Goal: Register for event/course

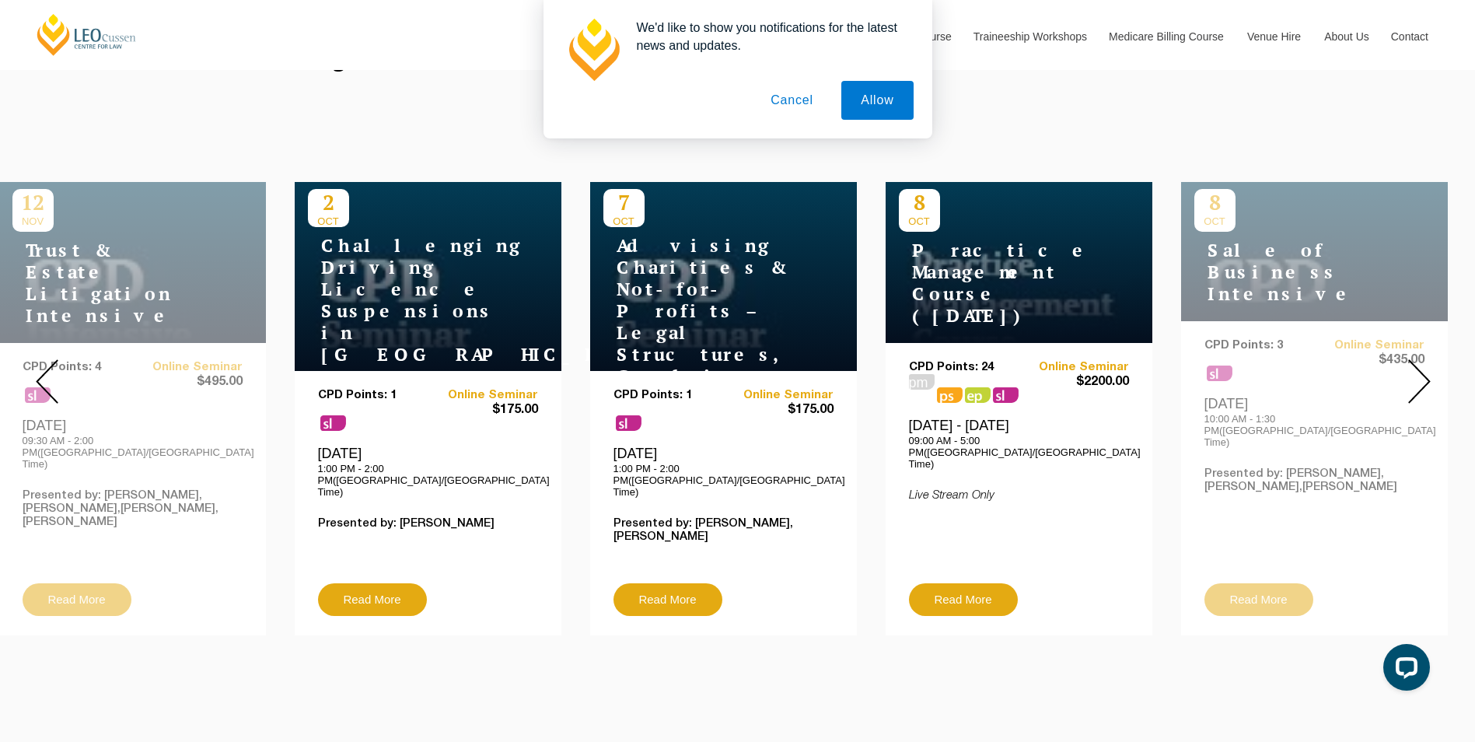
click at [1413, 378] on img at bounding box center [1420, 381] width 23 height 44
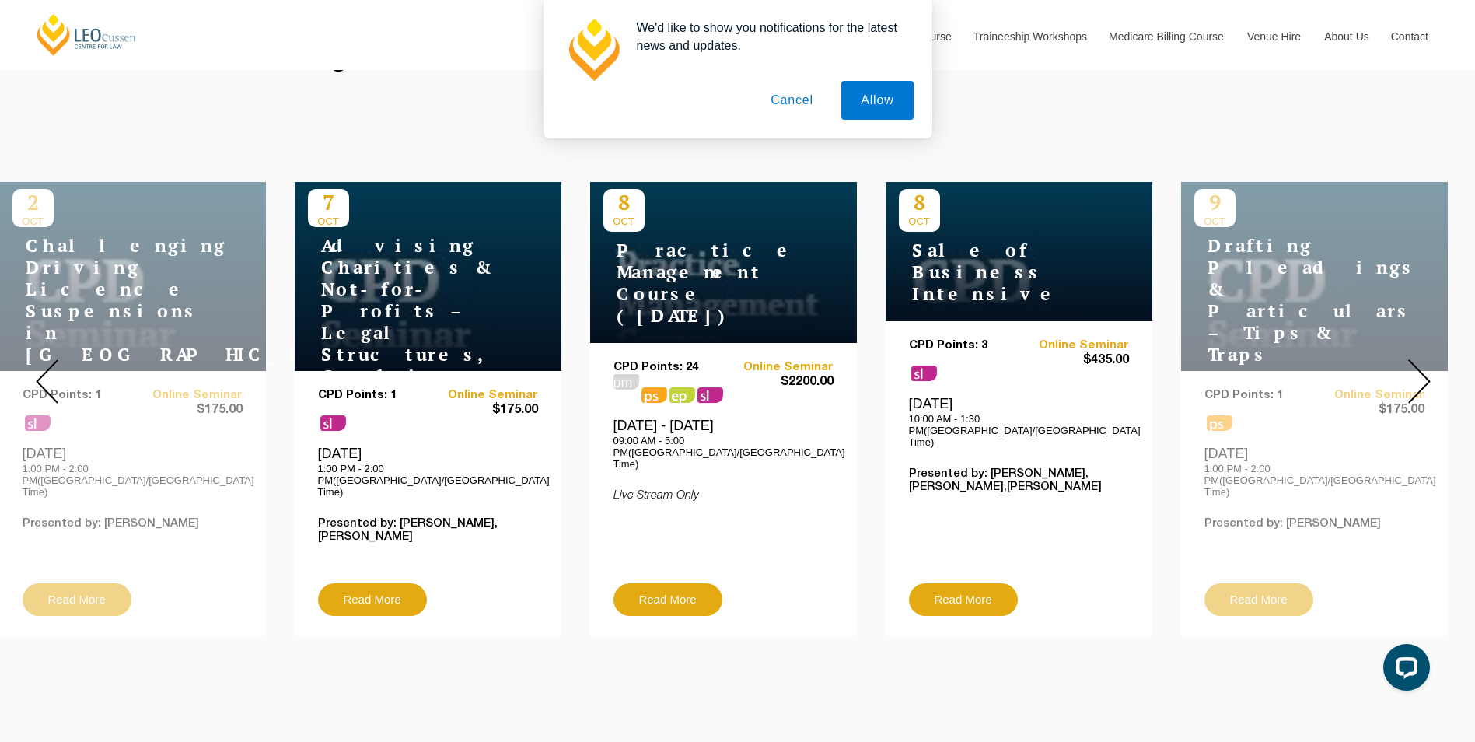
click at [1413, 378] on img at bounding box center [1420, 381] width 23 height 44
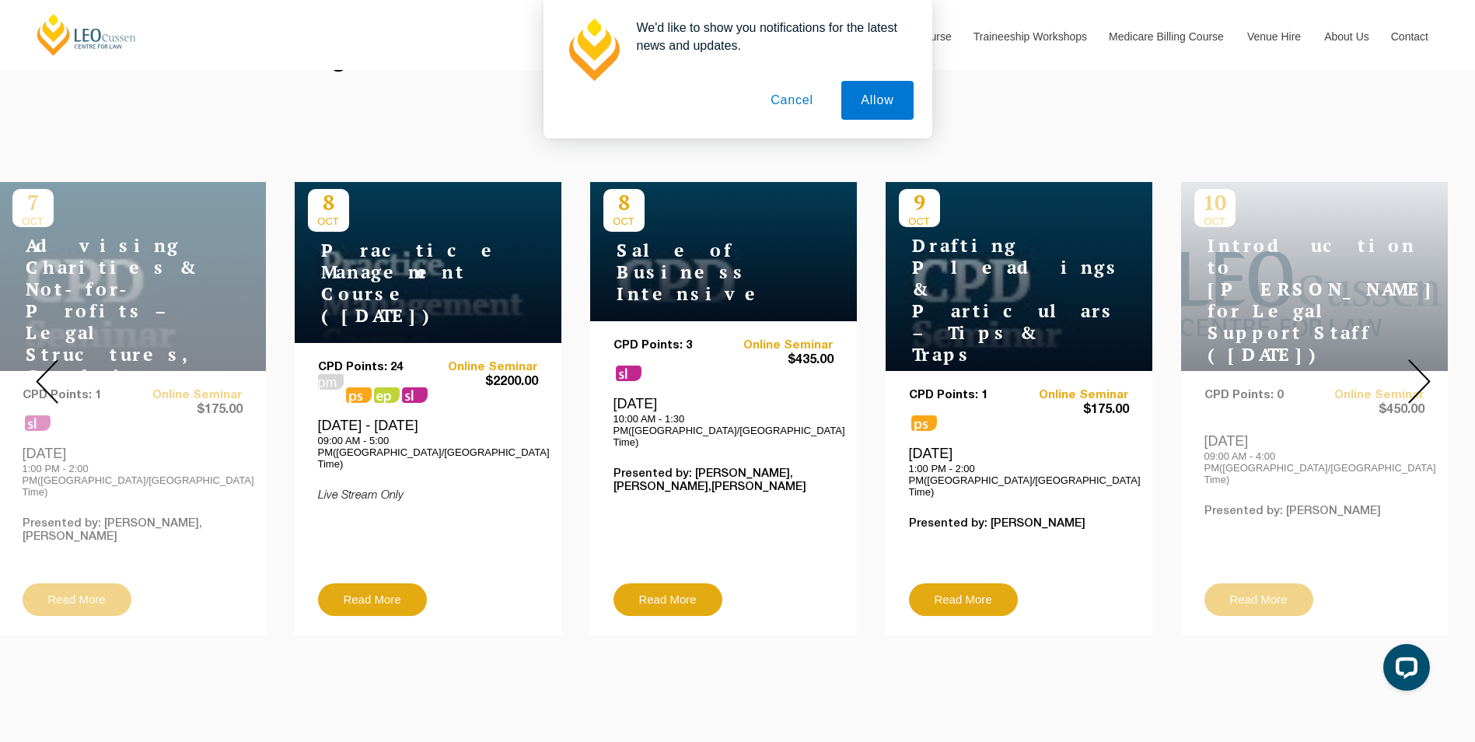
click at [1414, 383] on img at bounding box center [1420, 381] width 23 height 44
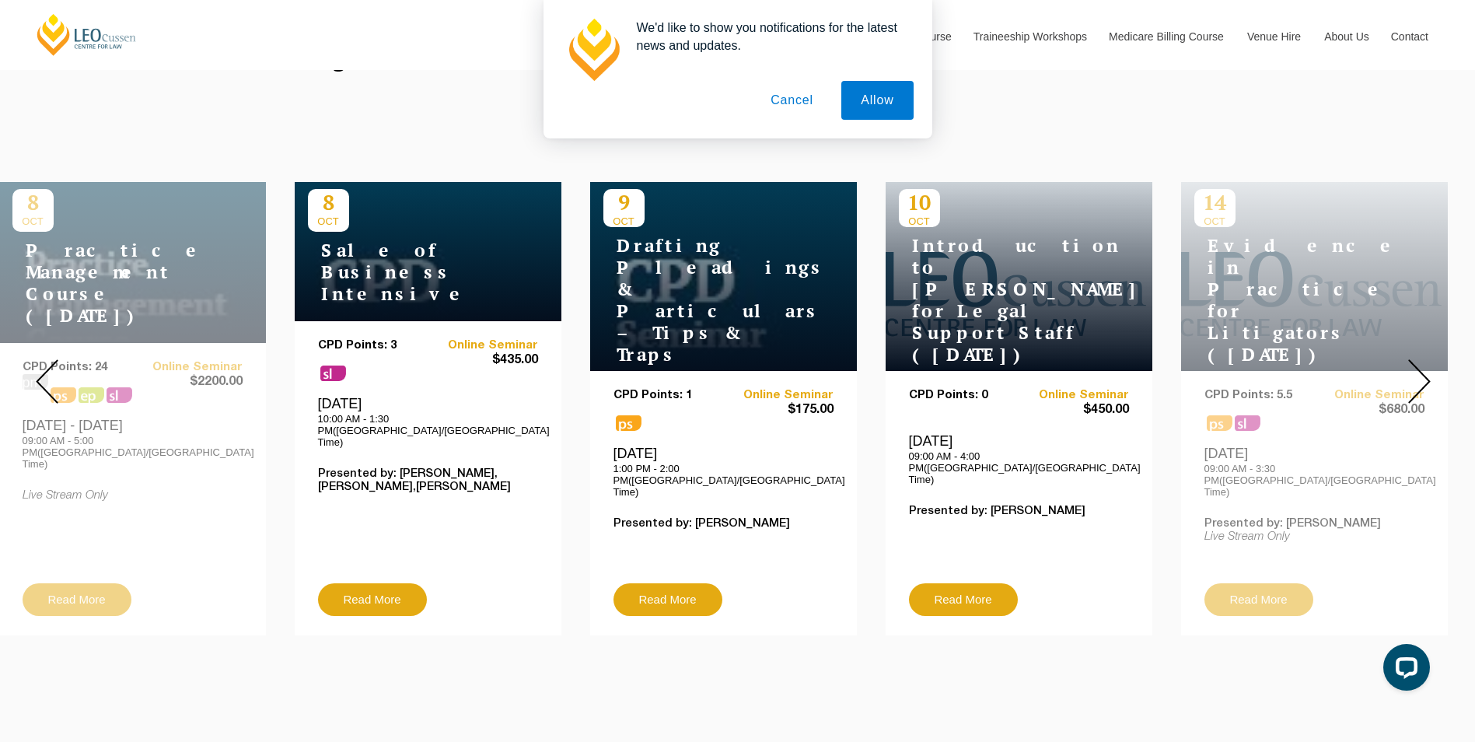
click at [1433, 383] on div at bounding box center [1419, 381] width 112 height 531
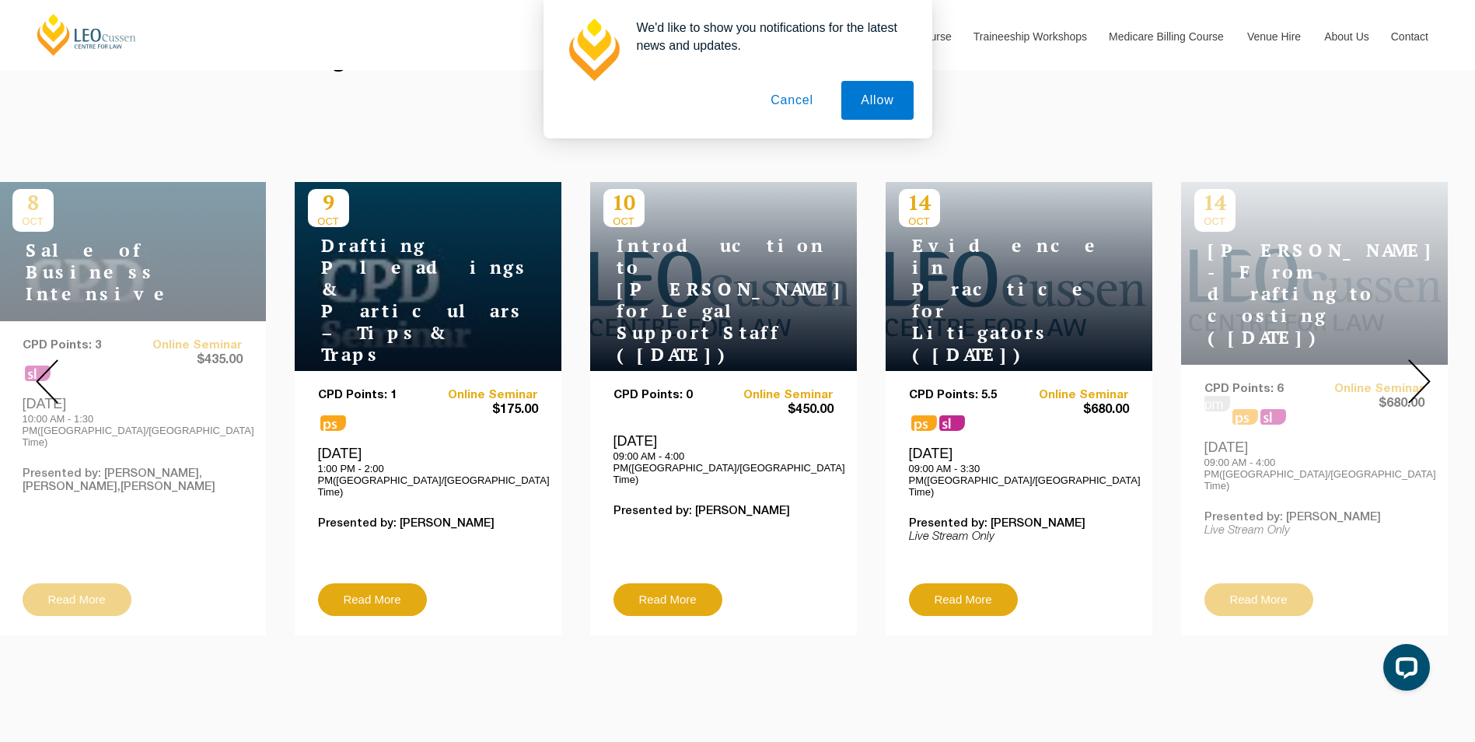
click at [1433, 383] on div at bounding box center [1419, 381] width 112 height 531
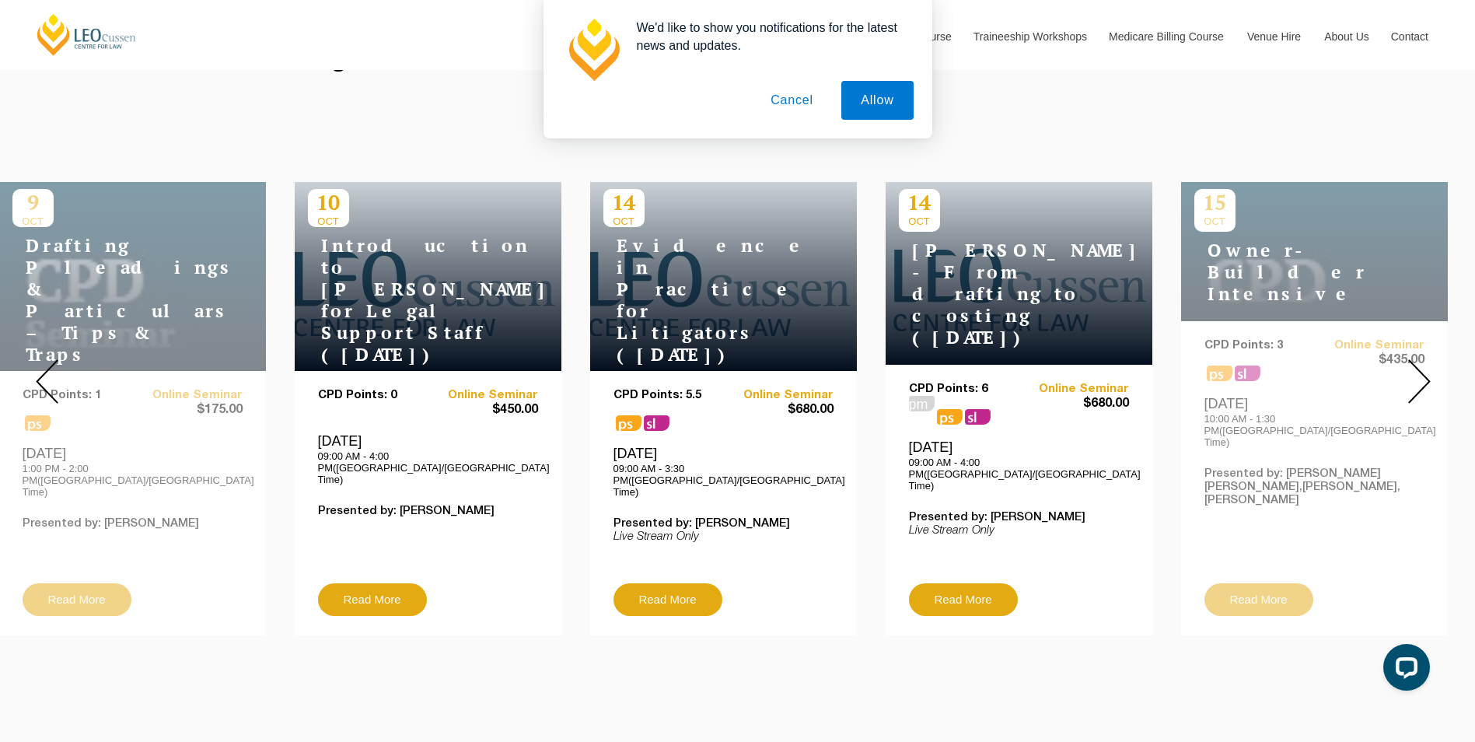
click at [1433, 383] on div at bounding box center [1419, 381] width 112 height 531
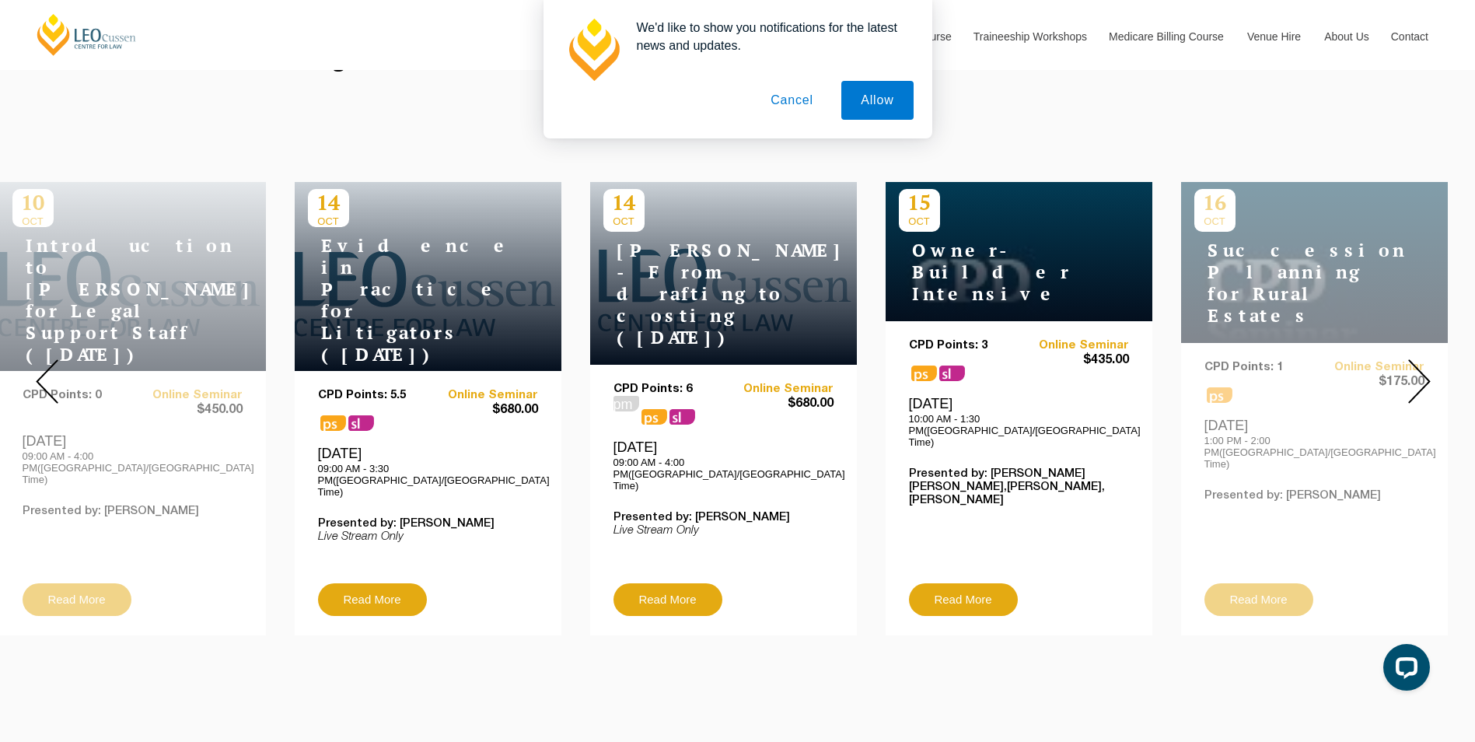
click at [1433, 383] on div at bounding box center [1419, 381] width 112 height 531
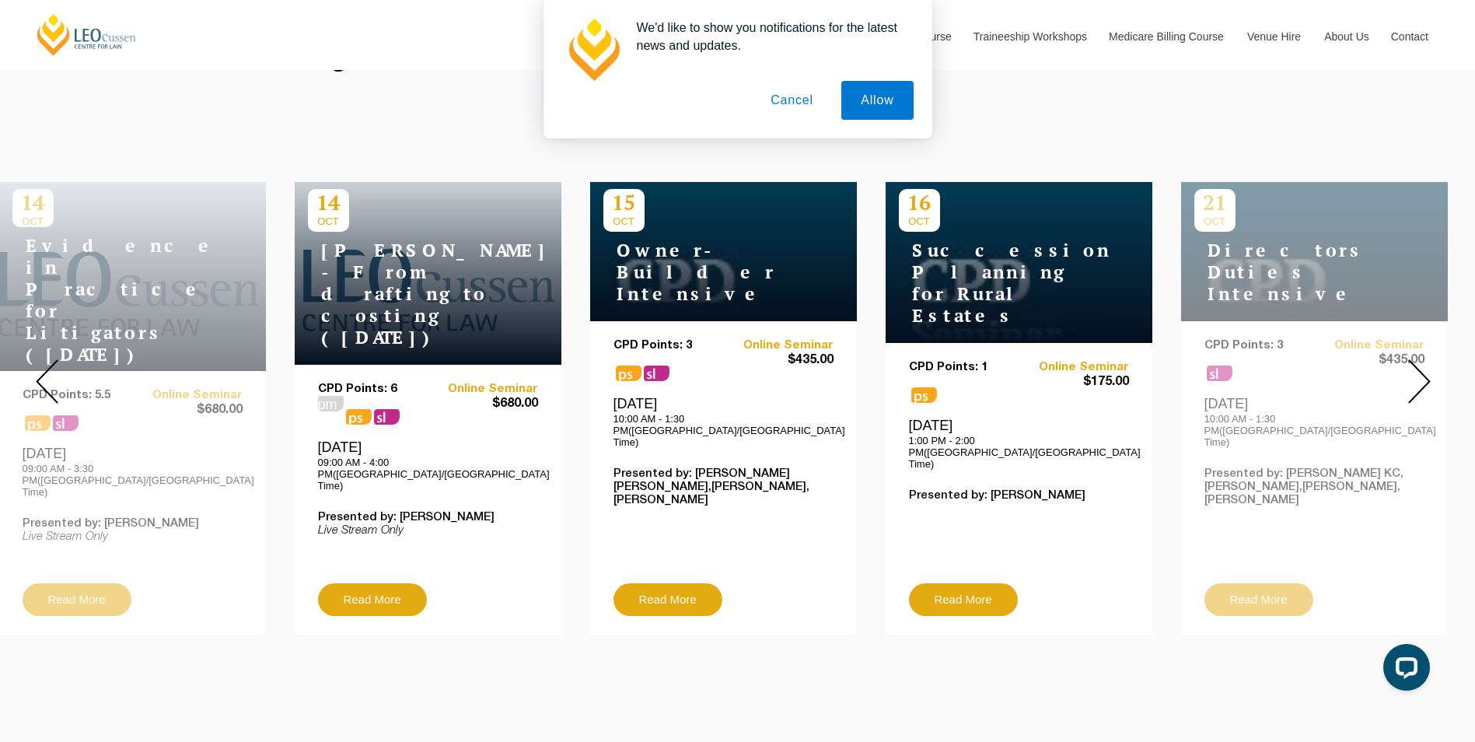
click at [1430, 377] on img at bounding box center [1420, 381] width 23 height 44
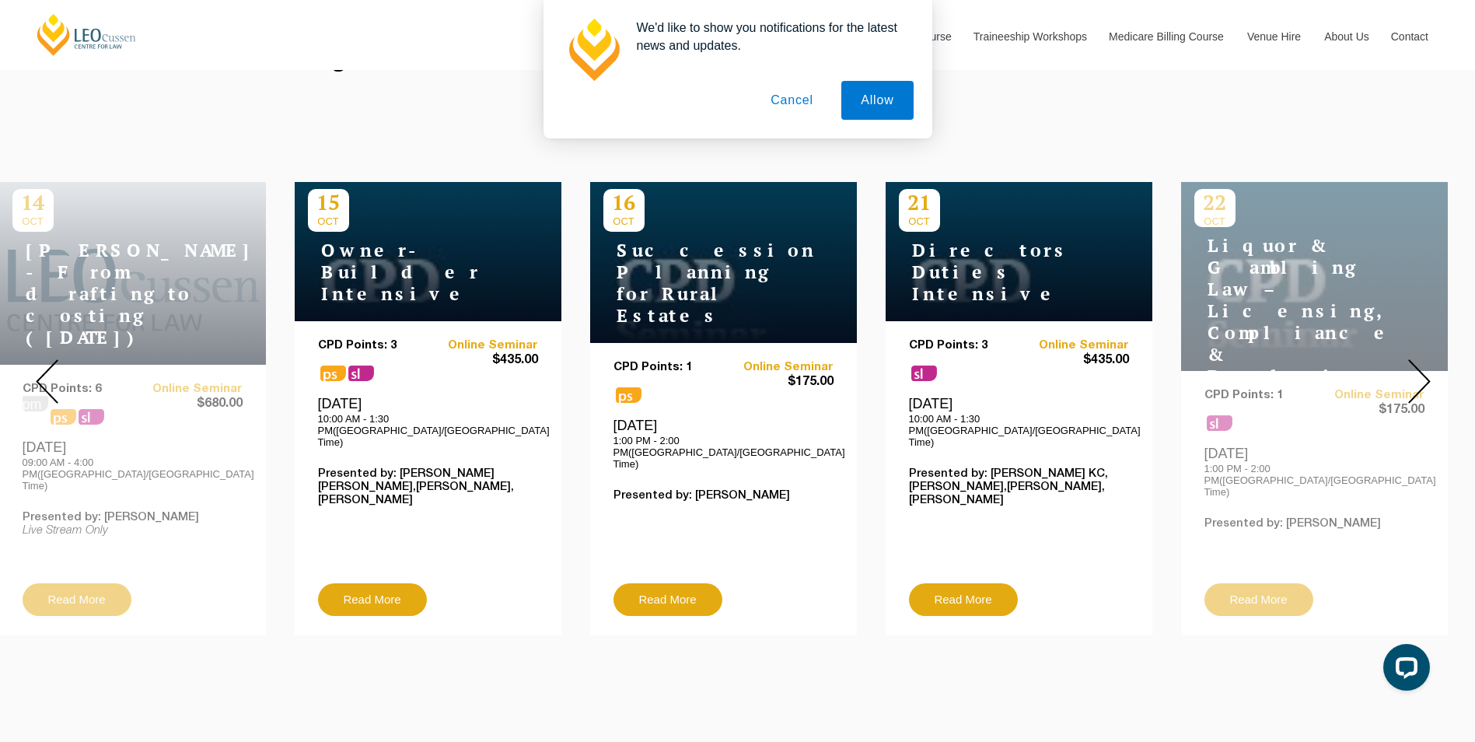
click at [1430, 377] on img at bounding box center [1420, 381] width 23 height 44
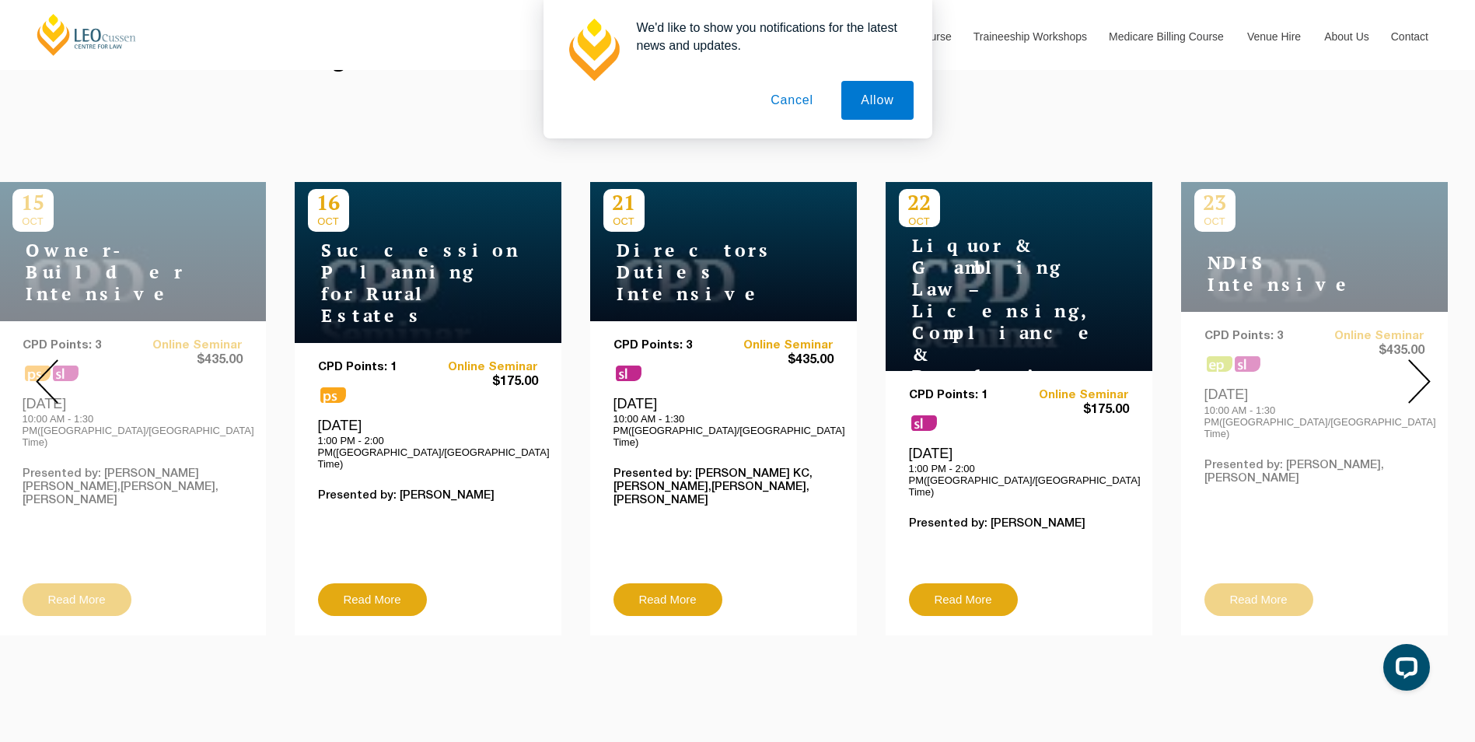
click at [1430, 379] on img at bounding box center [1420, 381] width 23 height 44
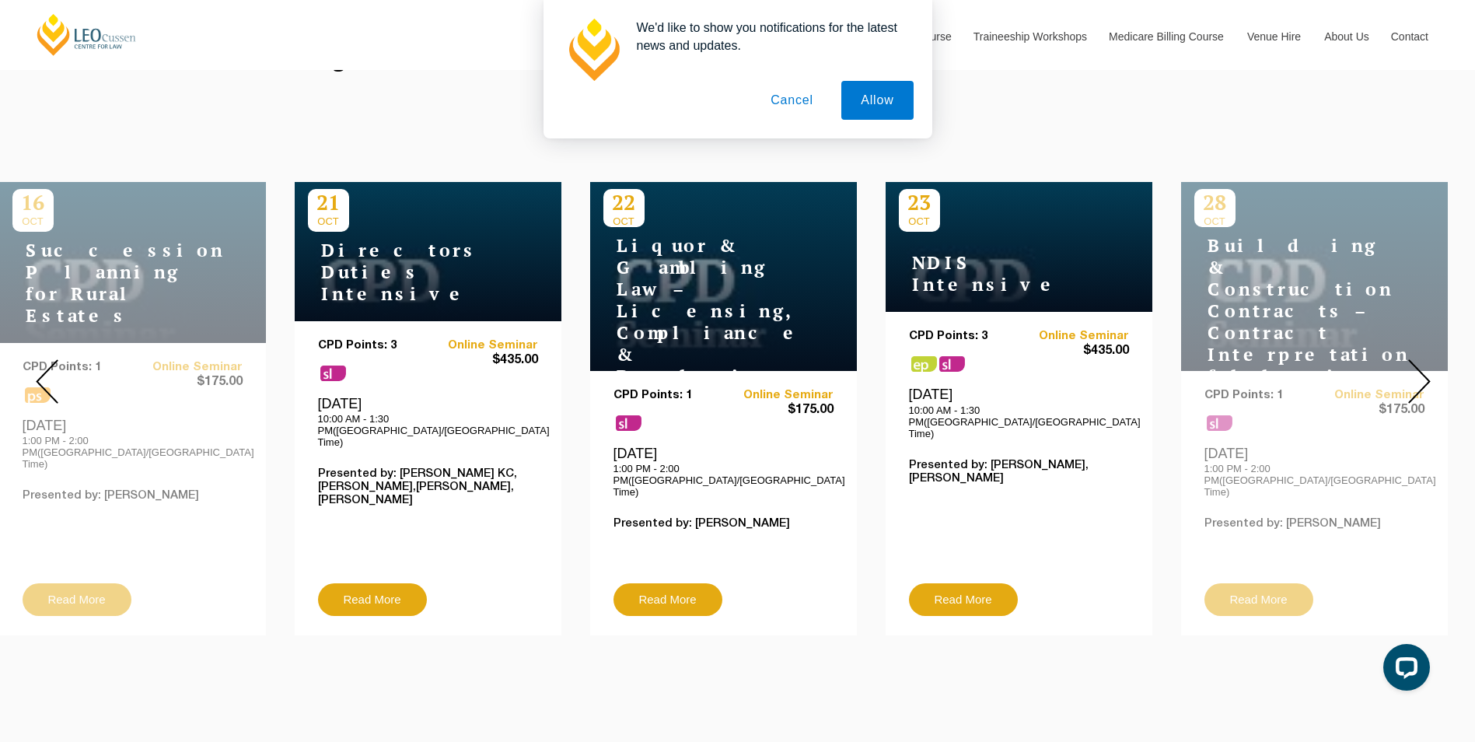
click at [1430, 379] on img at bounding box center [1420, 381] width 23 height 44
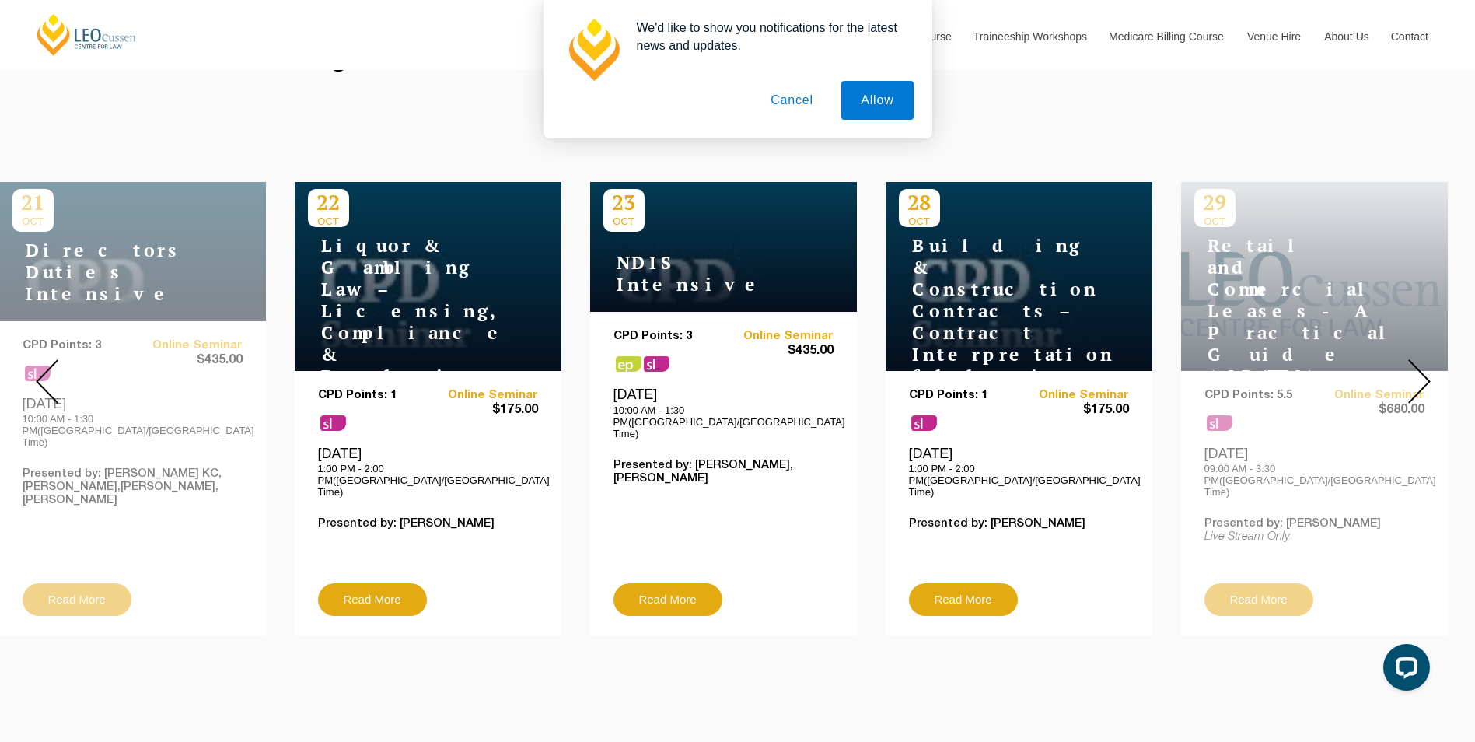
click at [1430, 379] on img at bounding box center [1420, 381] width 23 height 44
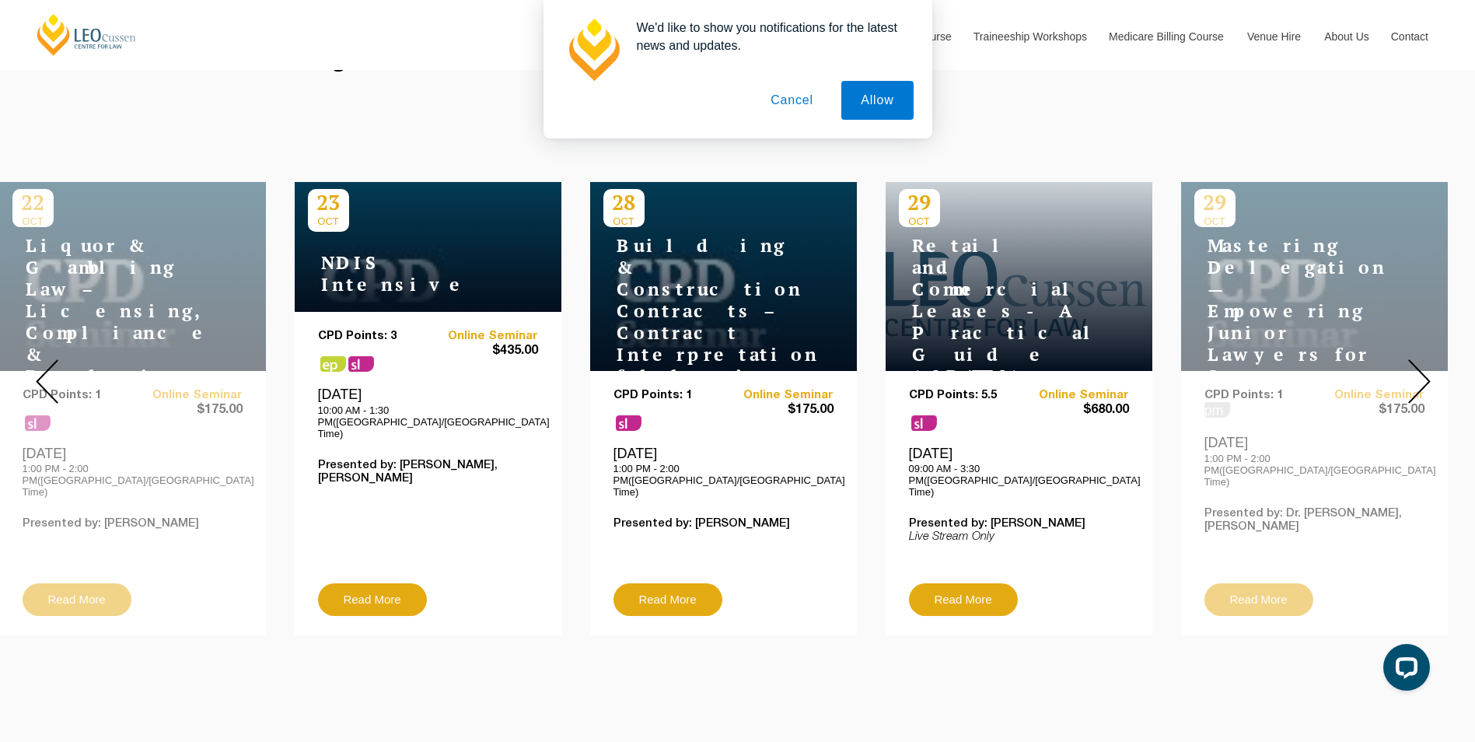
click at [1430, 379] on img at bounding box center [1420, 381] width 23 height 44
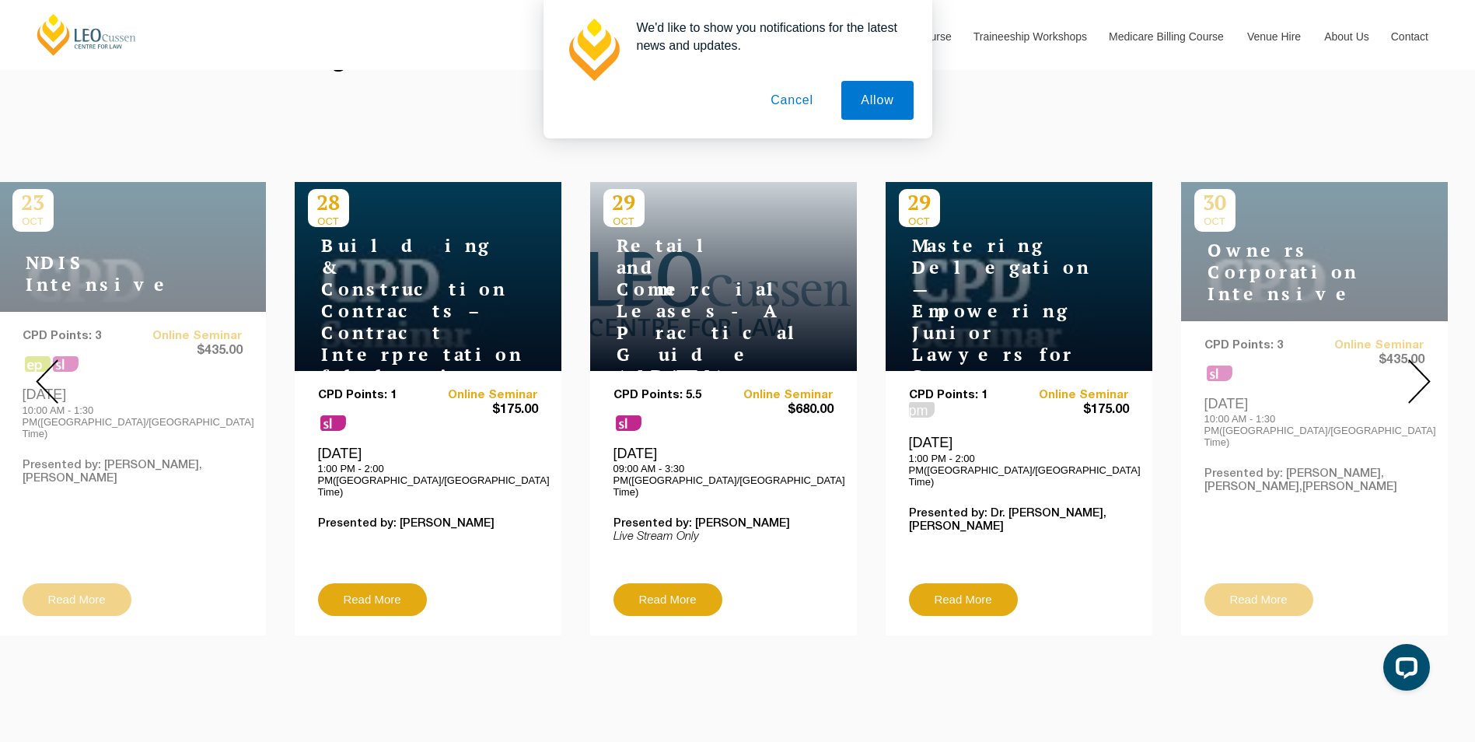
click at [1430, 379] on img at bounding box center [1420, 381] width 23 height 44
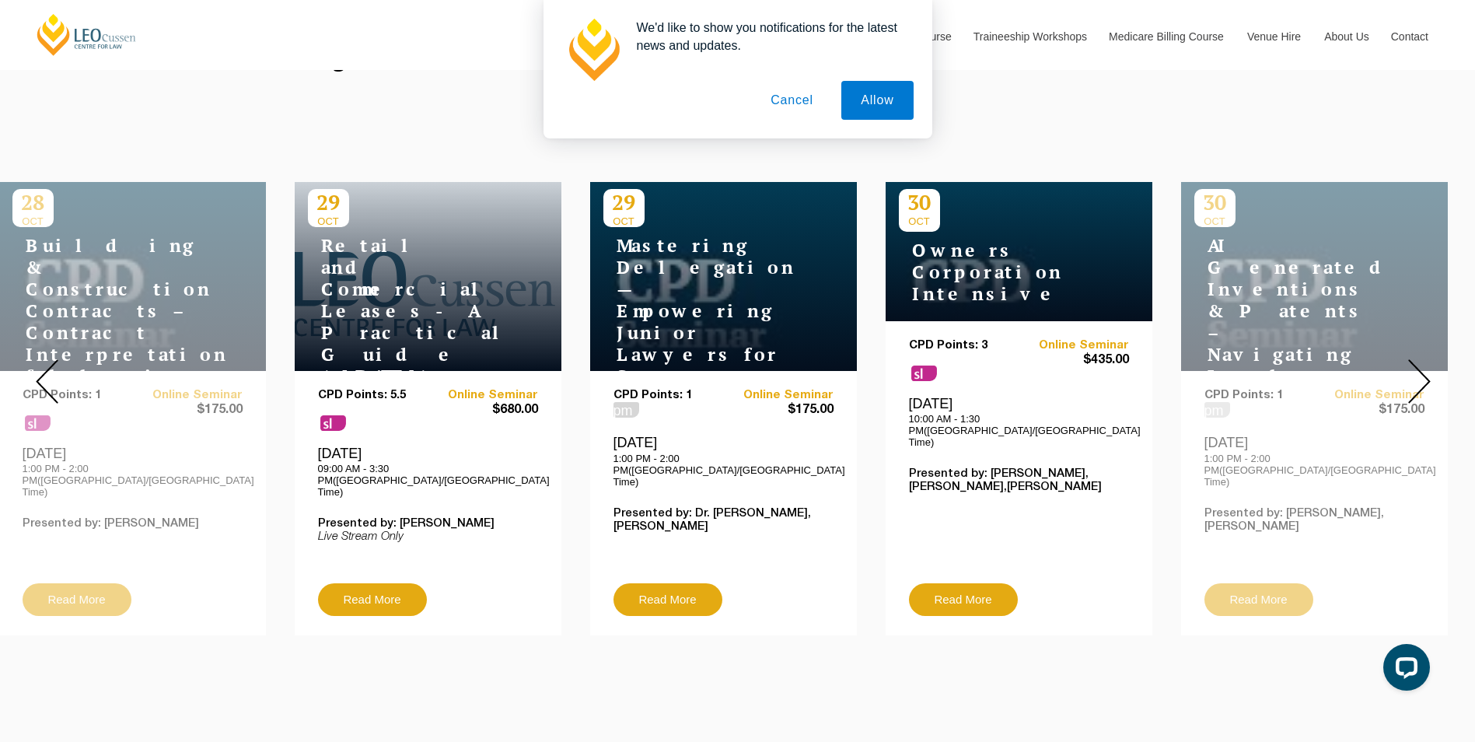
click at [1430, 379] on img at bounding box center [1420, 381] width 23 height 44
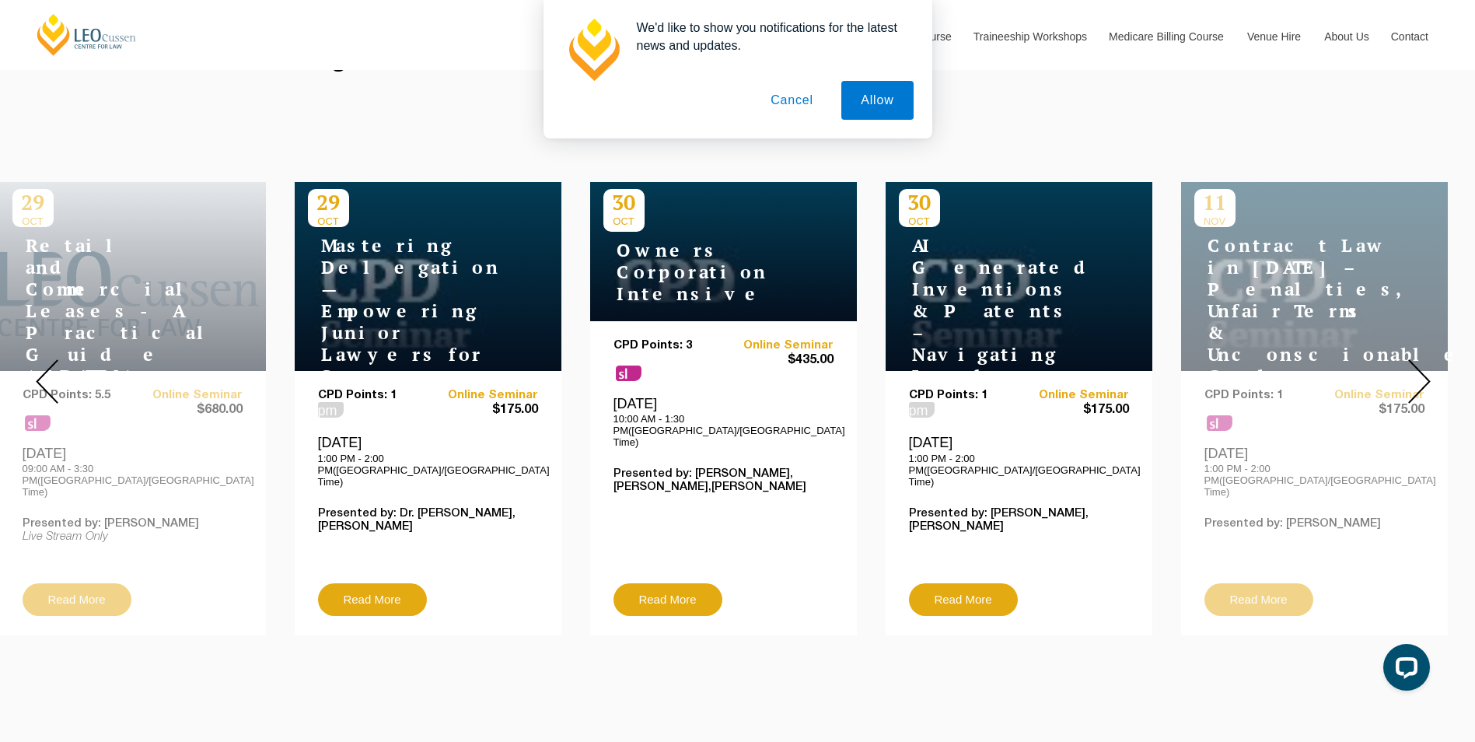
click at [1430, 379] on img at bounding box center [1420, 381] width 23 height 44
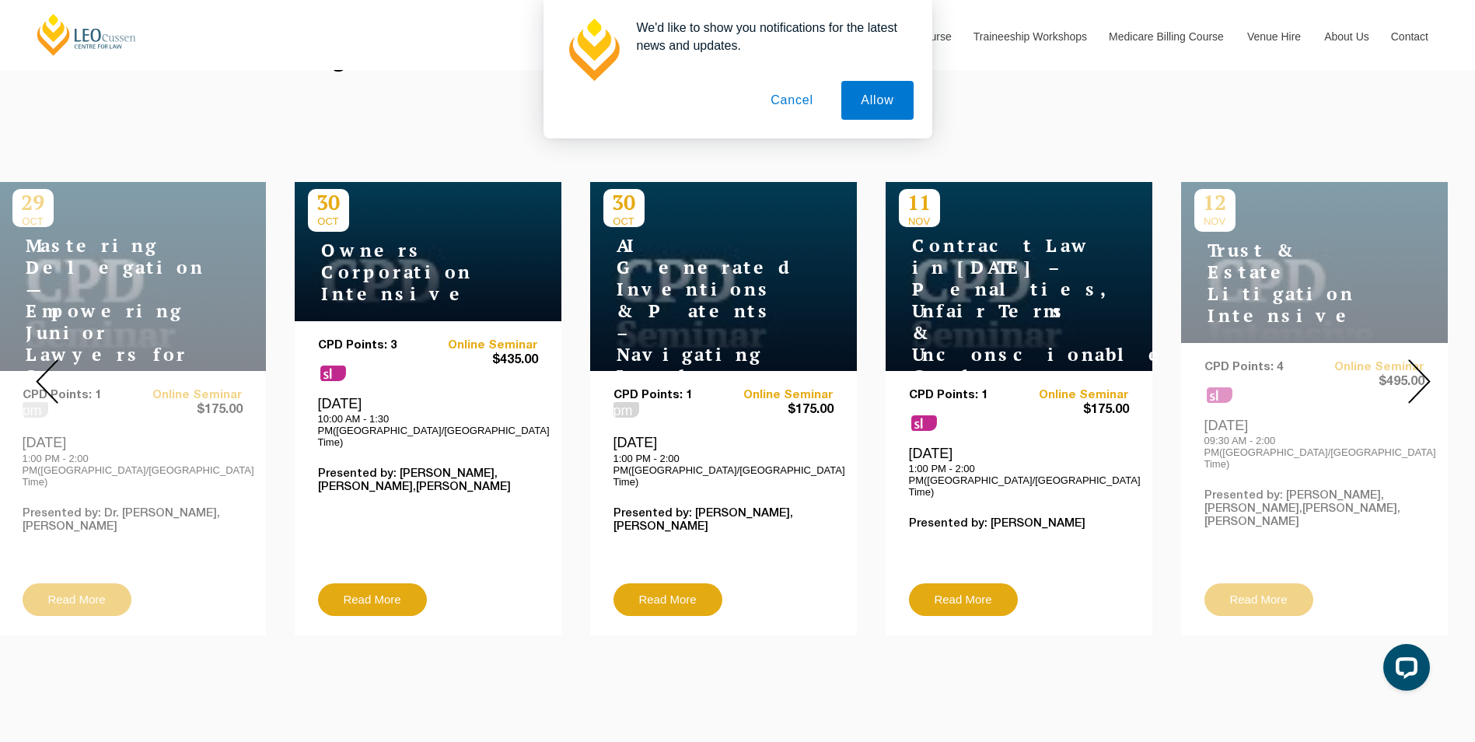
click at [1430, 379] on img at bounding box center [1420, 381] width 23 height 44
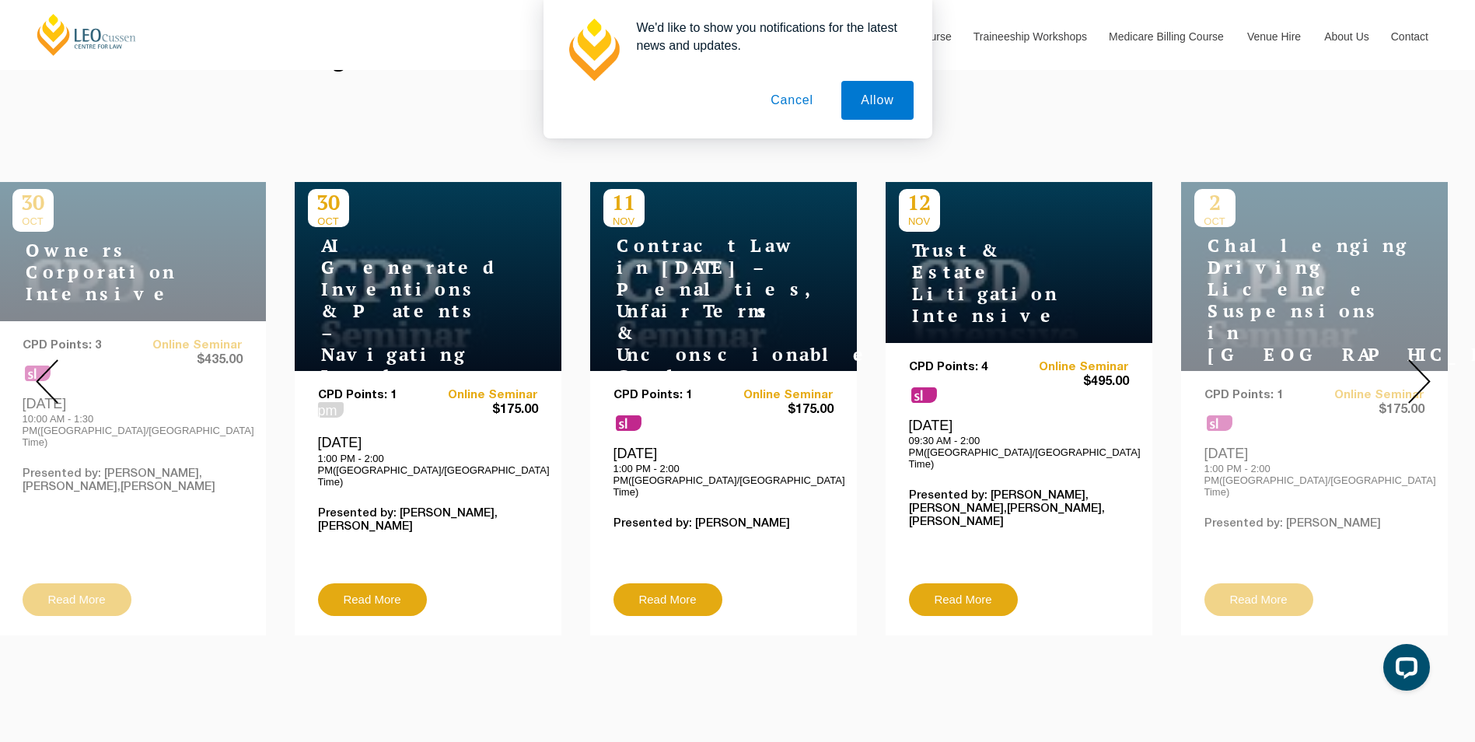
click at [1430, 379] on img at bounding box center [1420, 381] width 23 height 44
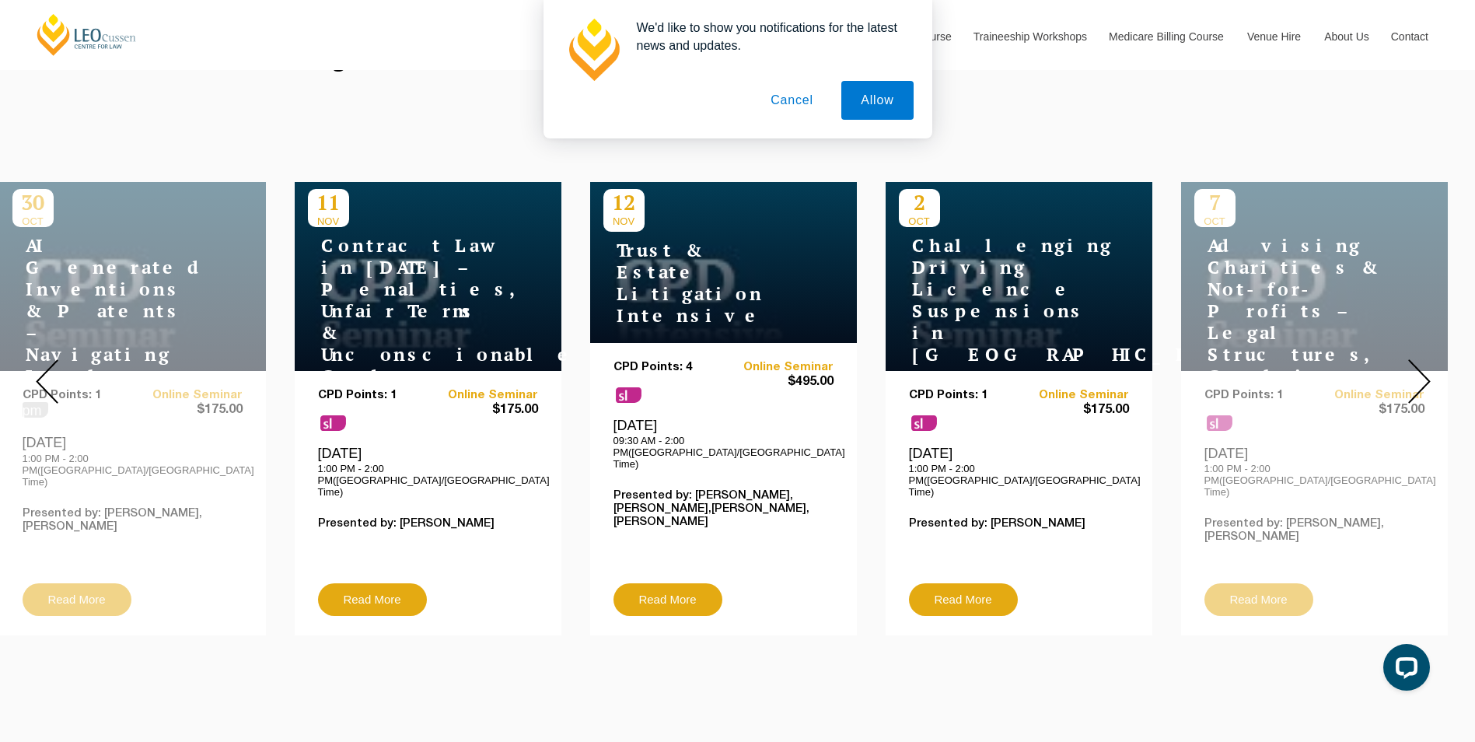
click at [1430, 379] on img at bounding box center [1420, 381] width 23 height 44
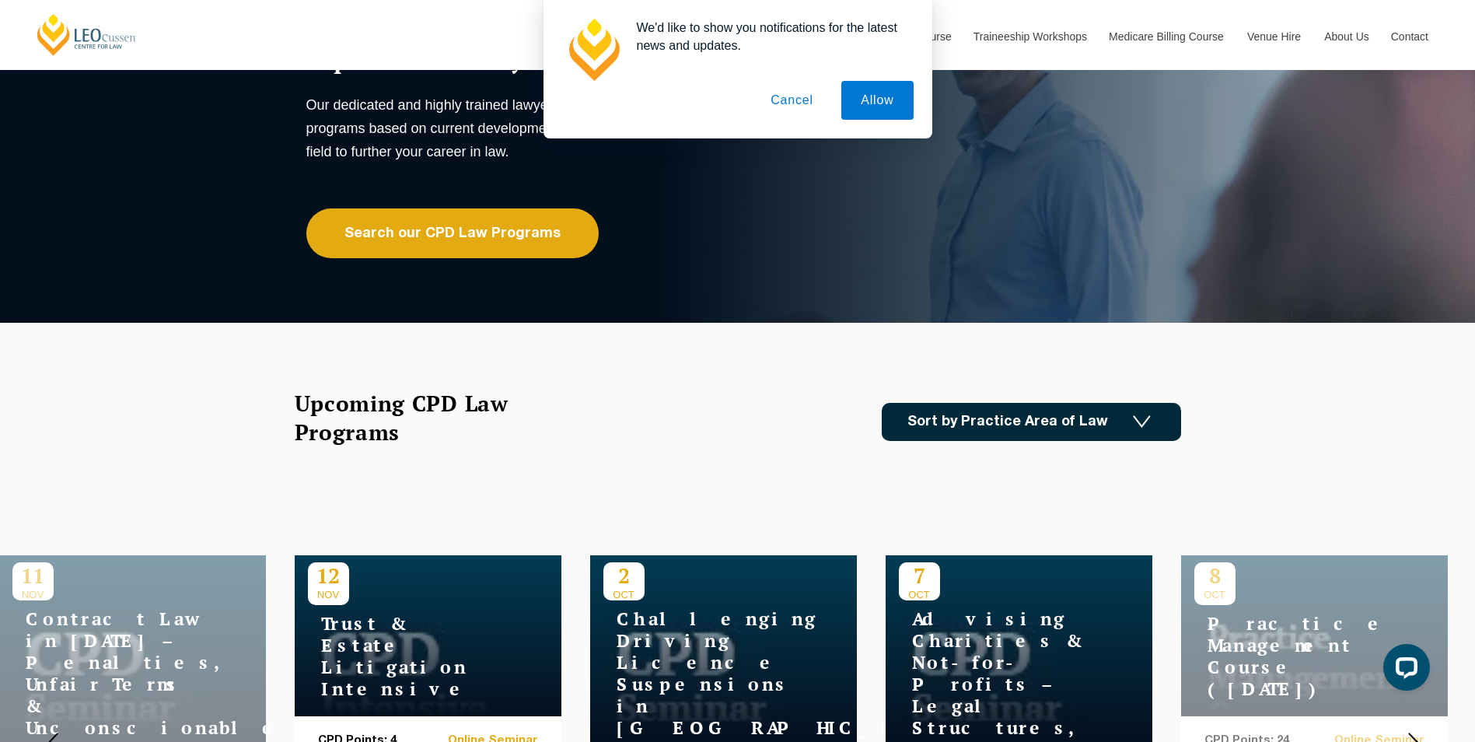
scroll to position [152, 0]
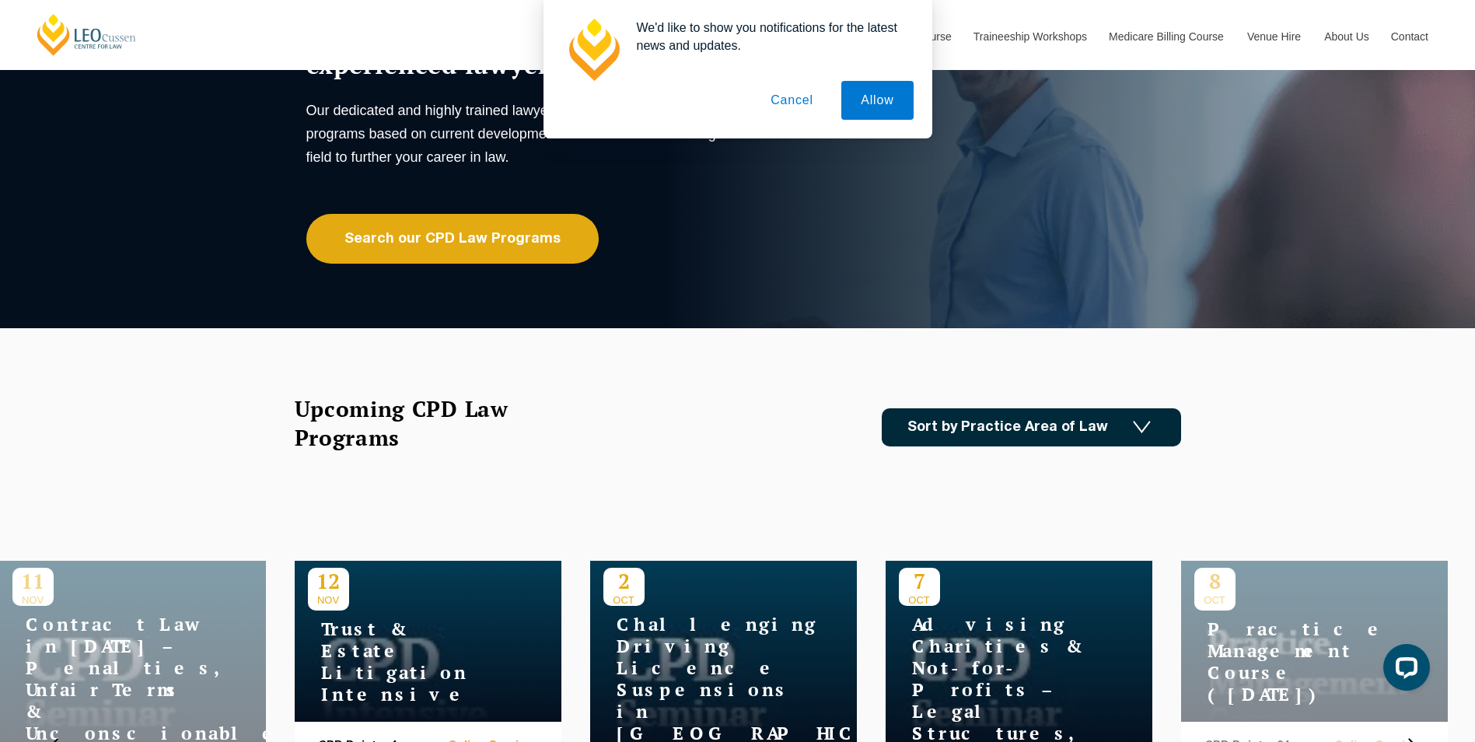
click at [972, 420] on link "Sort by Practice Area of Law" at bounding box center [1031, 427] width 299 height 38
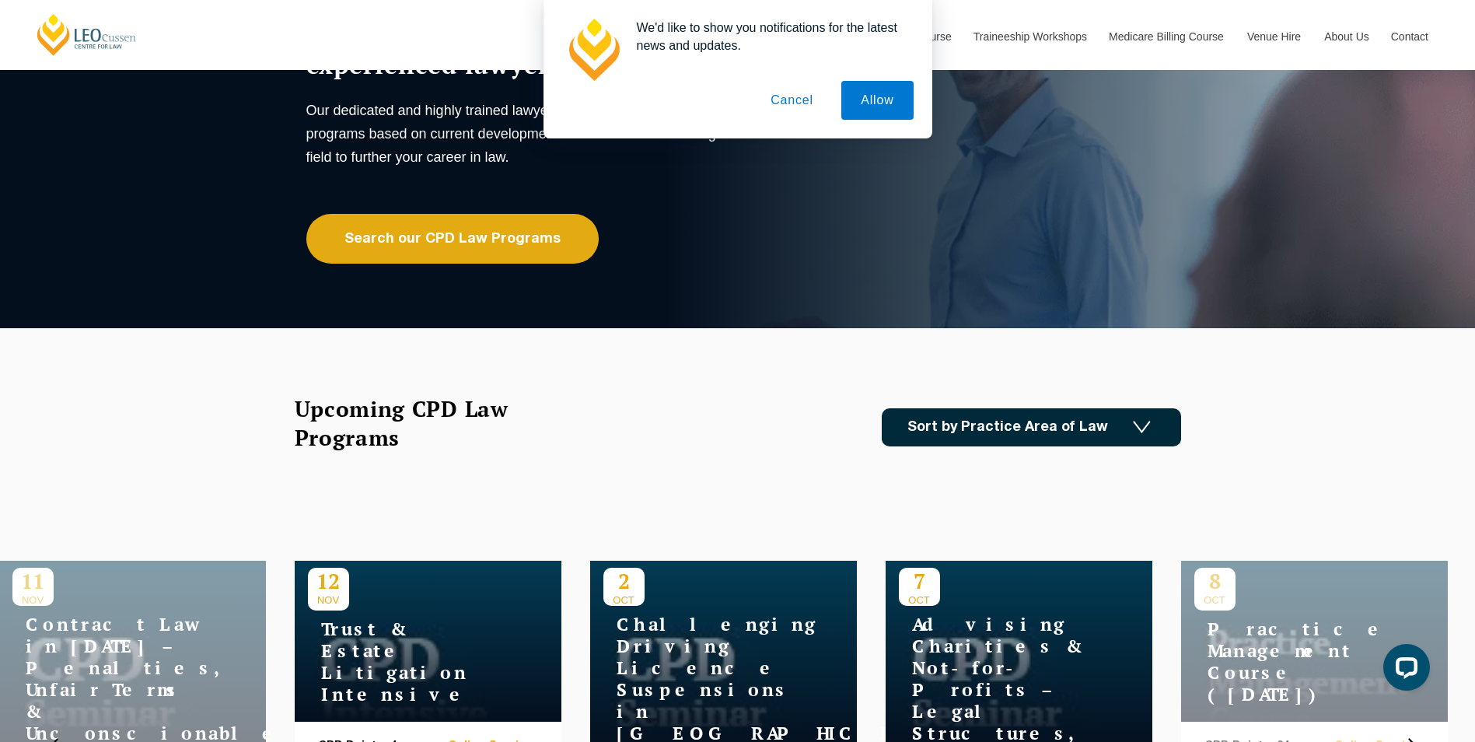
scroll to position [0, 0]
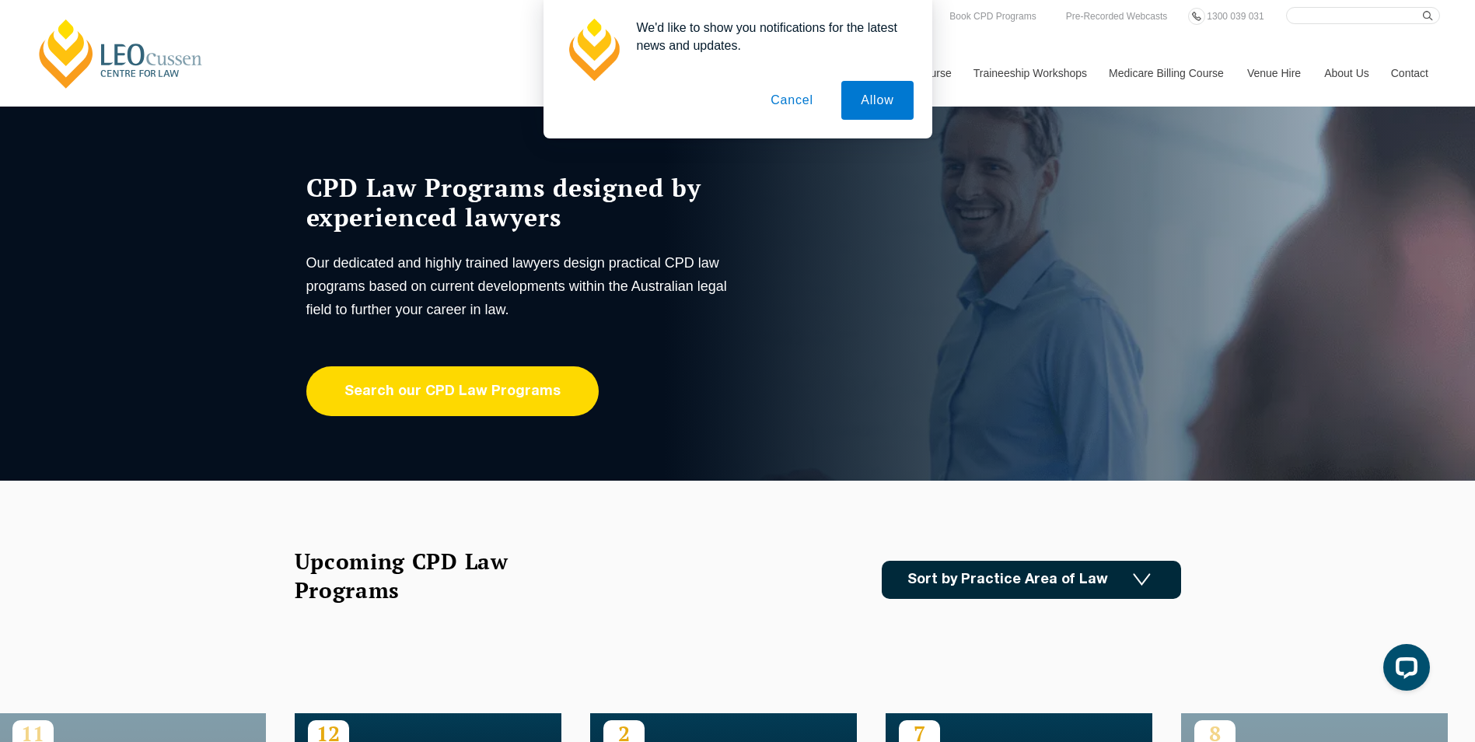
click at [485, 388] on link "Search our CPD Law Programs" at bounding box center [452, 391] width 292 height 50
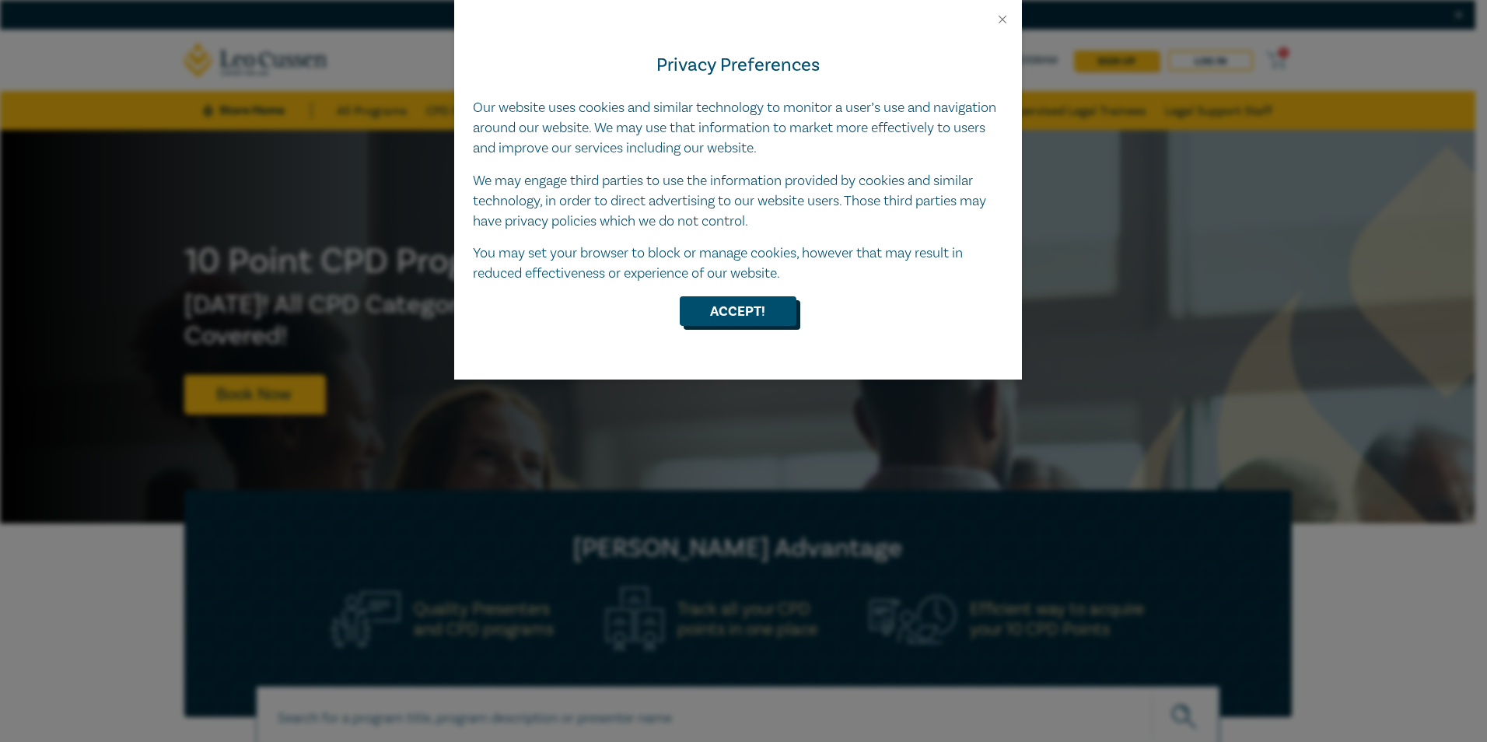
click at [759, 312] on button "Accept!" at bounding box center [738, 311] width 117 height 30
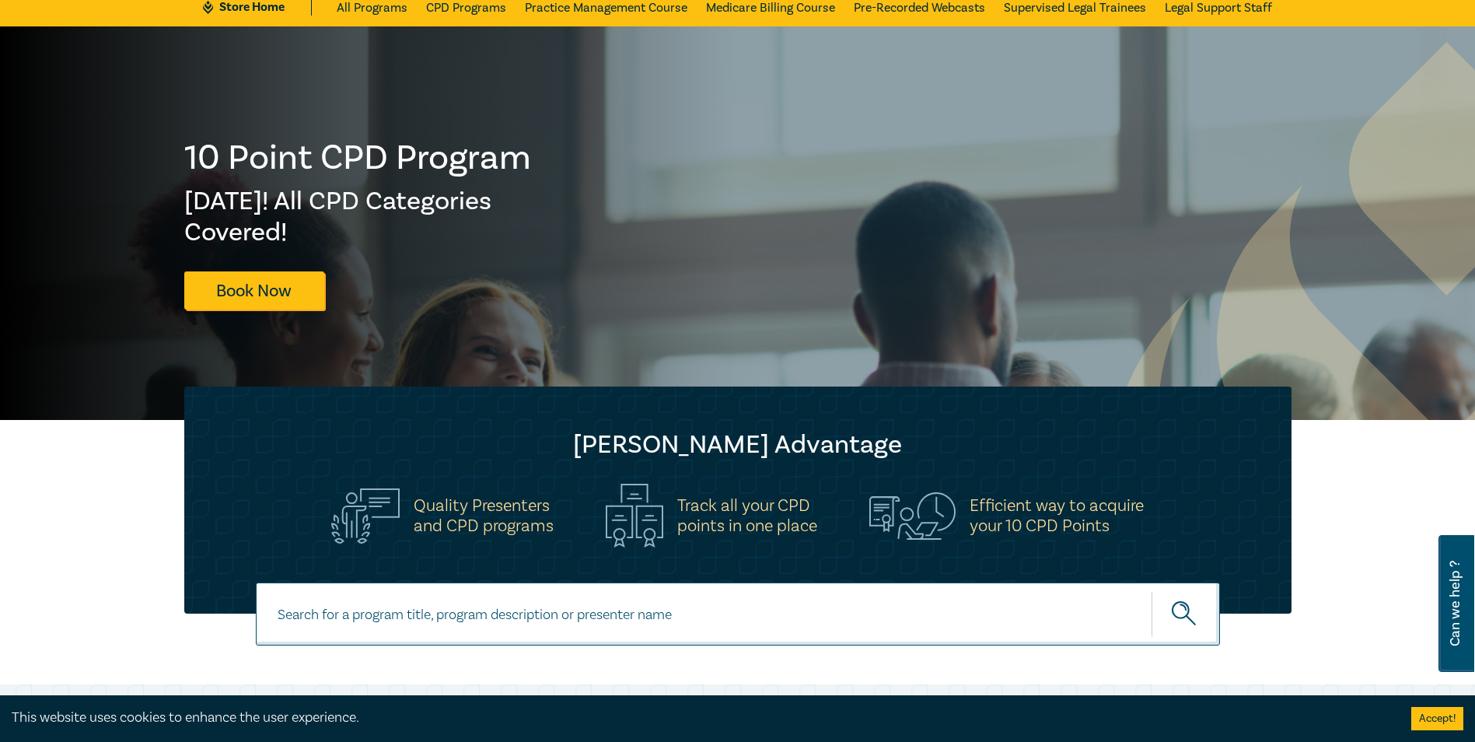
scroll to position [53, 0]
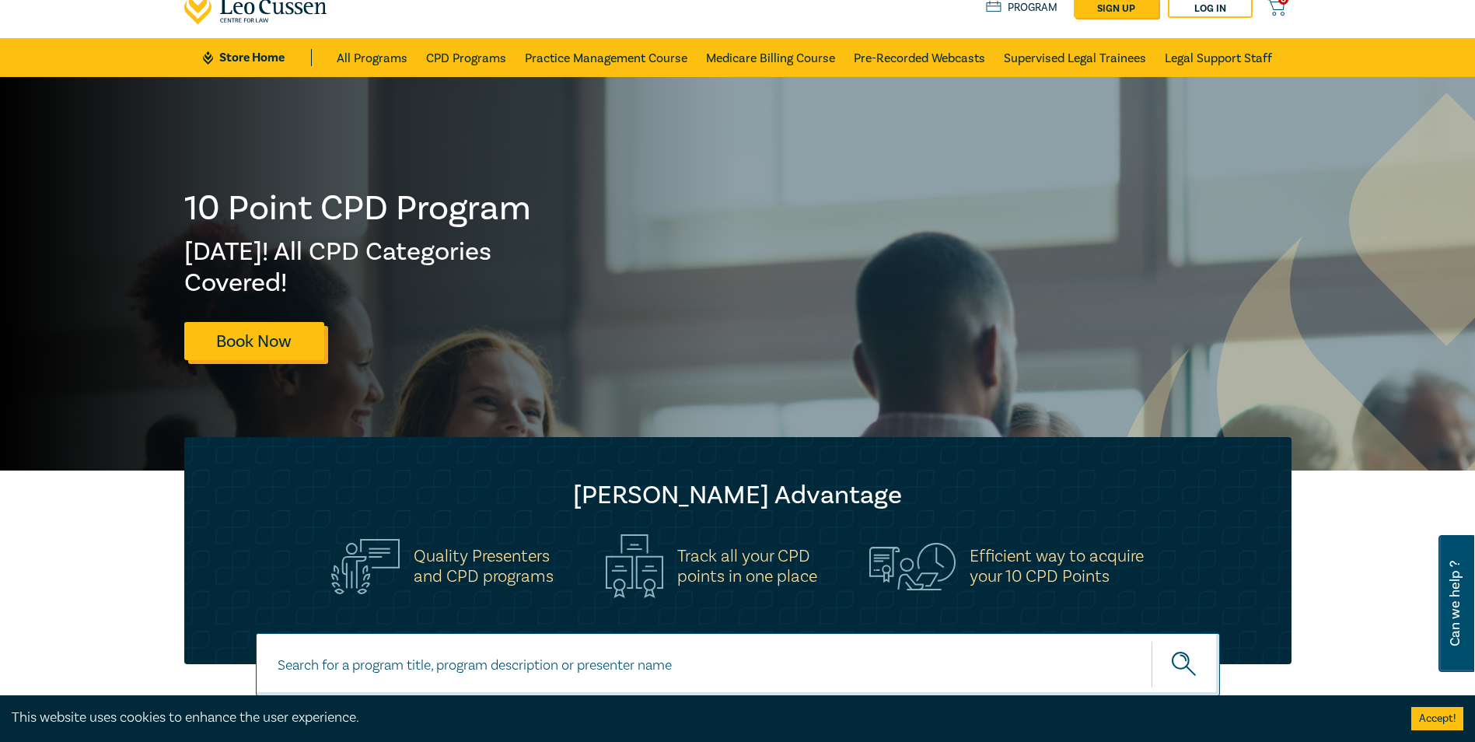
click at [266, 336] on link "Book Now" at bounding box center [254, 341] width 140 height 38
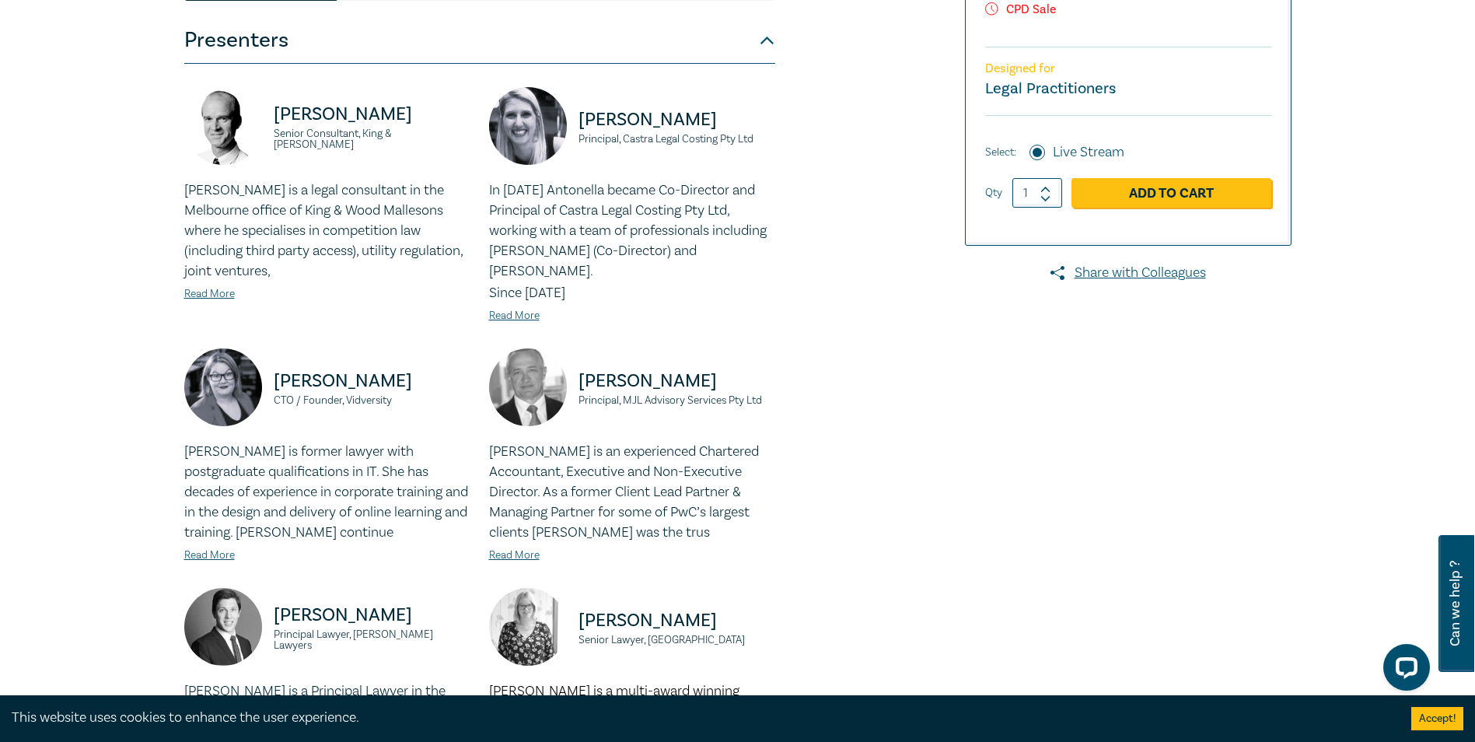
scroll to position [419, 0]
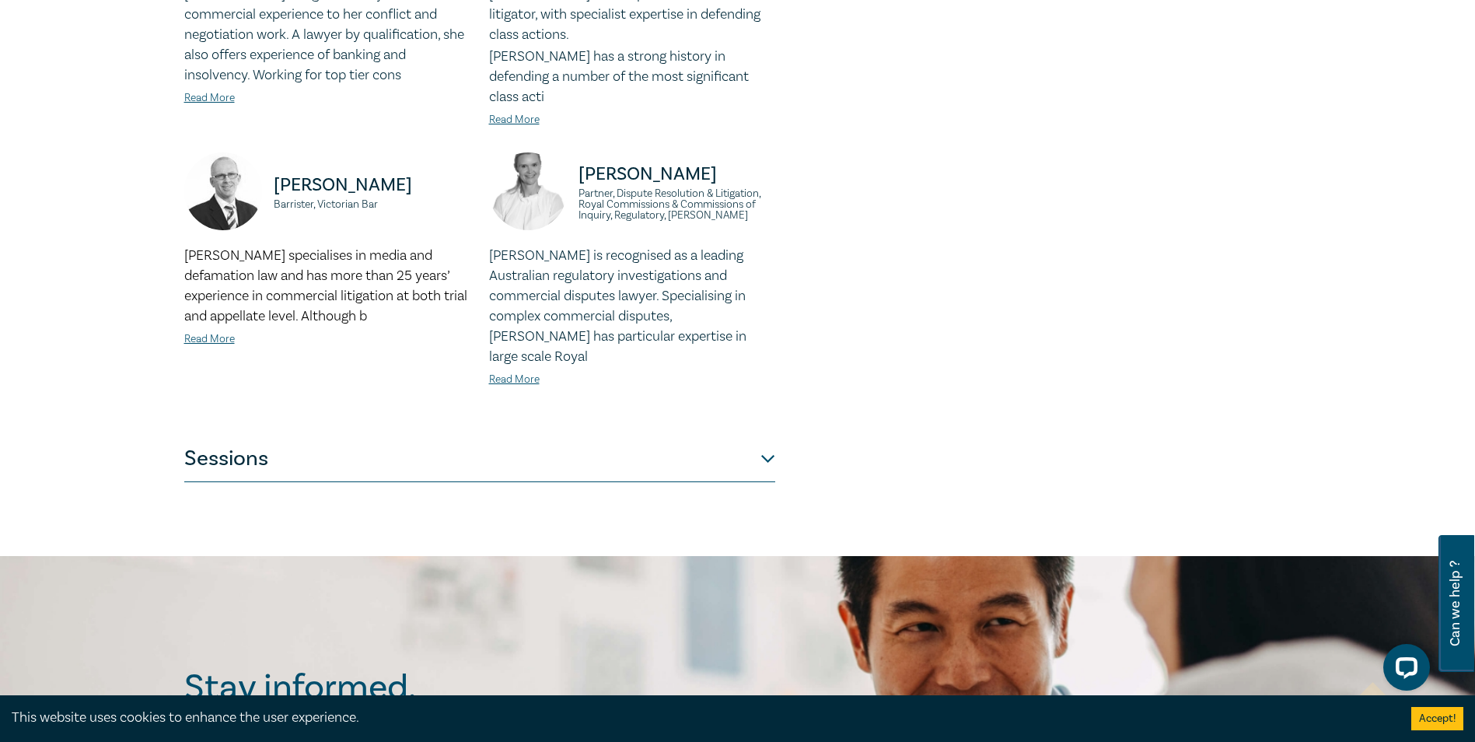
click at [633, 436] on button "Sessions" at bounding box center [479, 459] width 591 height 47
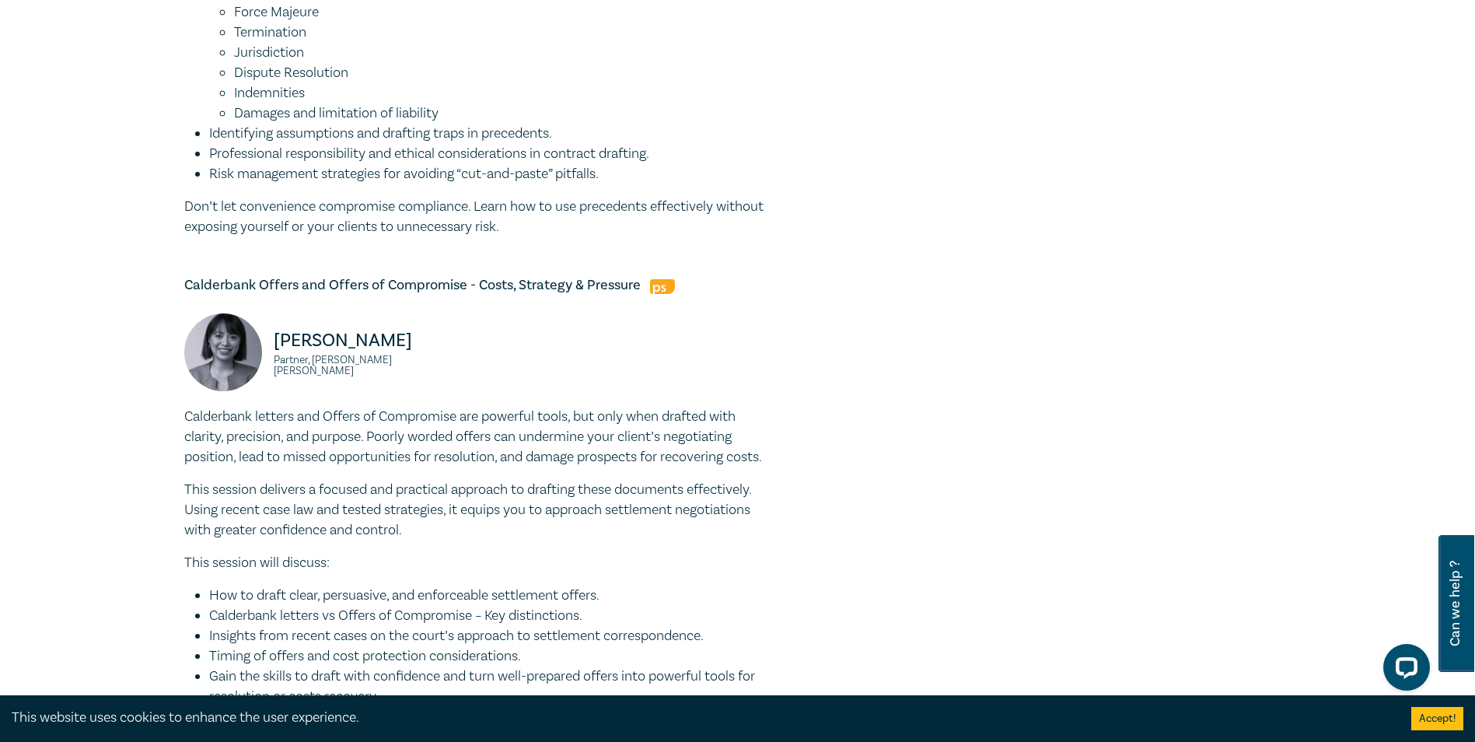
click at [599, 407] on div "Christine Tran Partner, Herbert Smith Freehills Kramer" at bounding box center [480, 359] width 610 height 93
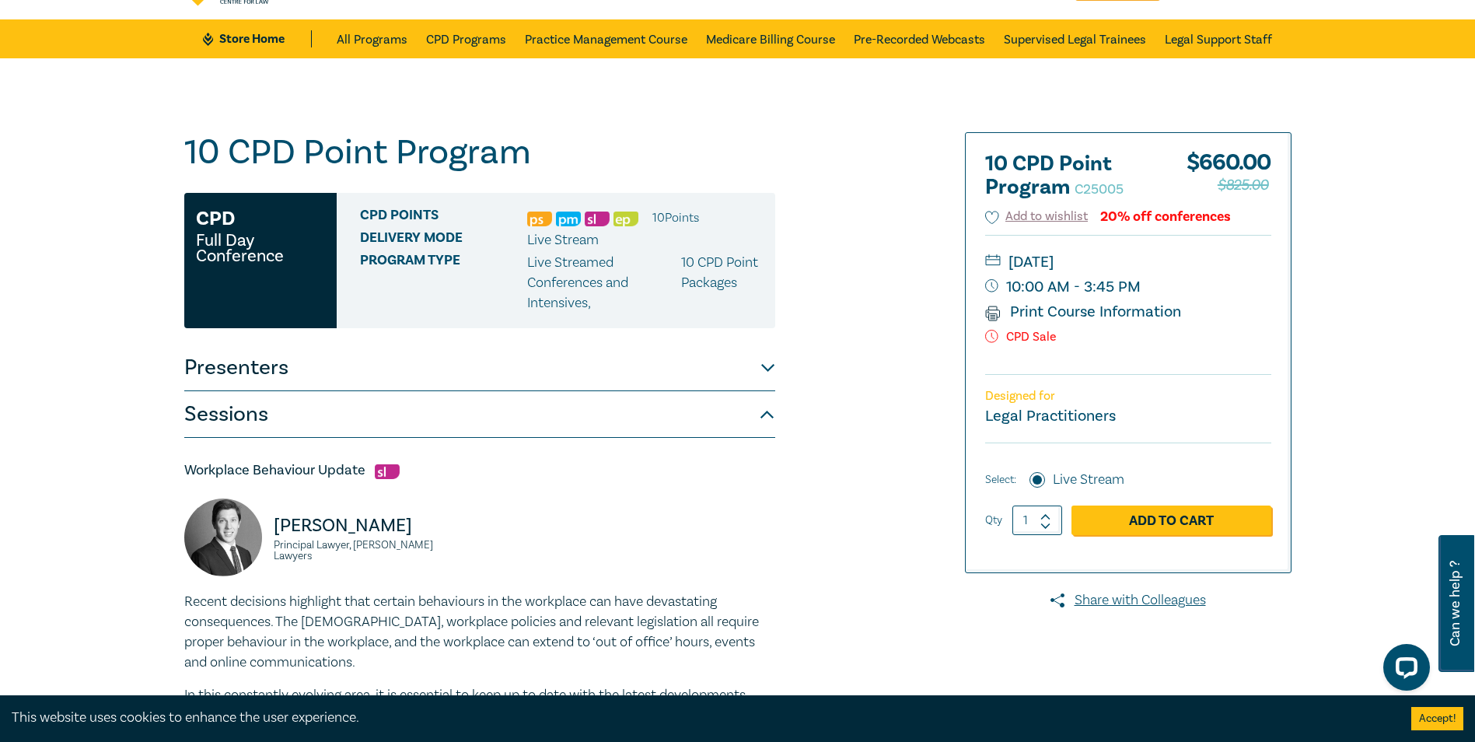
scroll to position [73, 0]
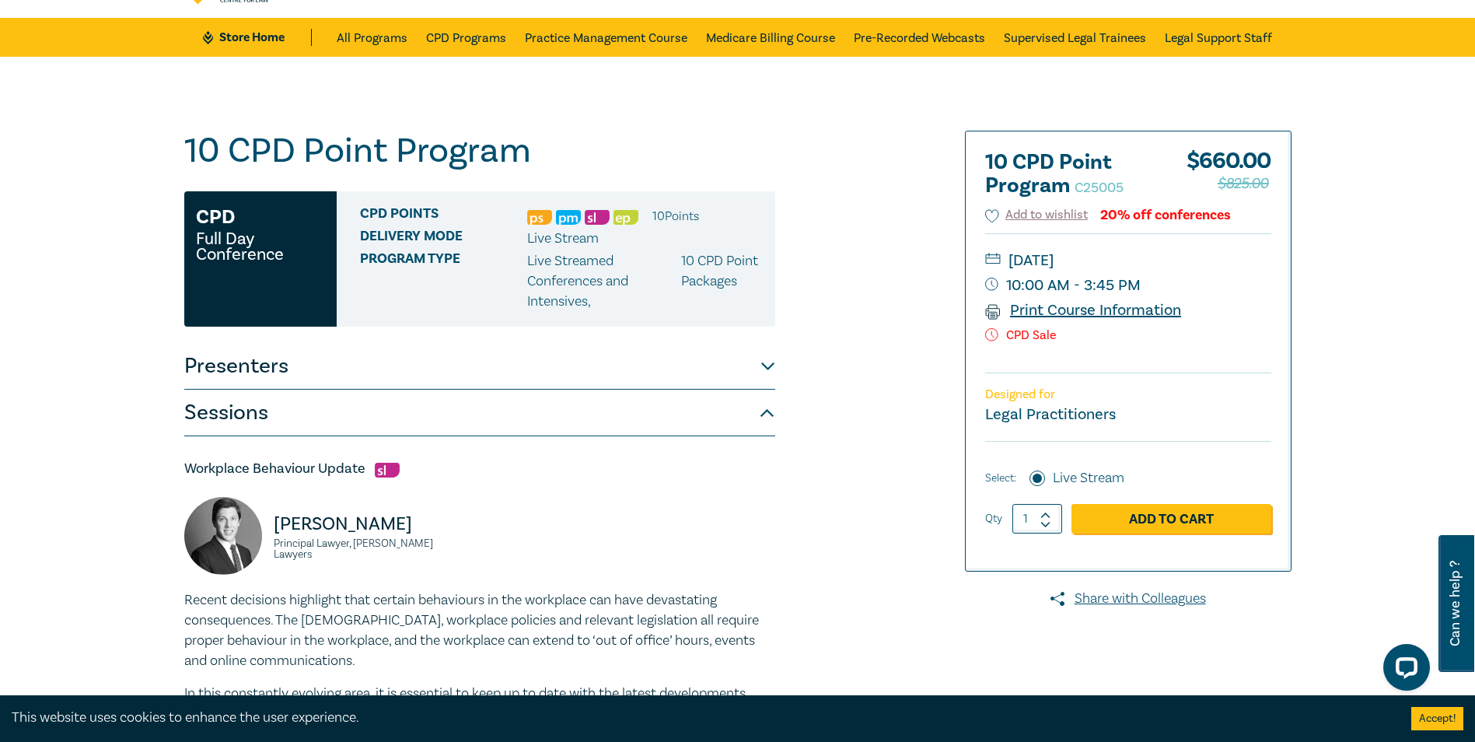
click at [1077, 308] on link "Print Course Information" at bounding box center [1083, 310] width 197 height 20
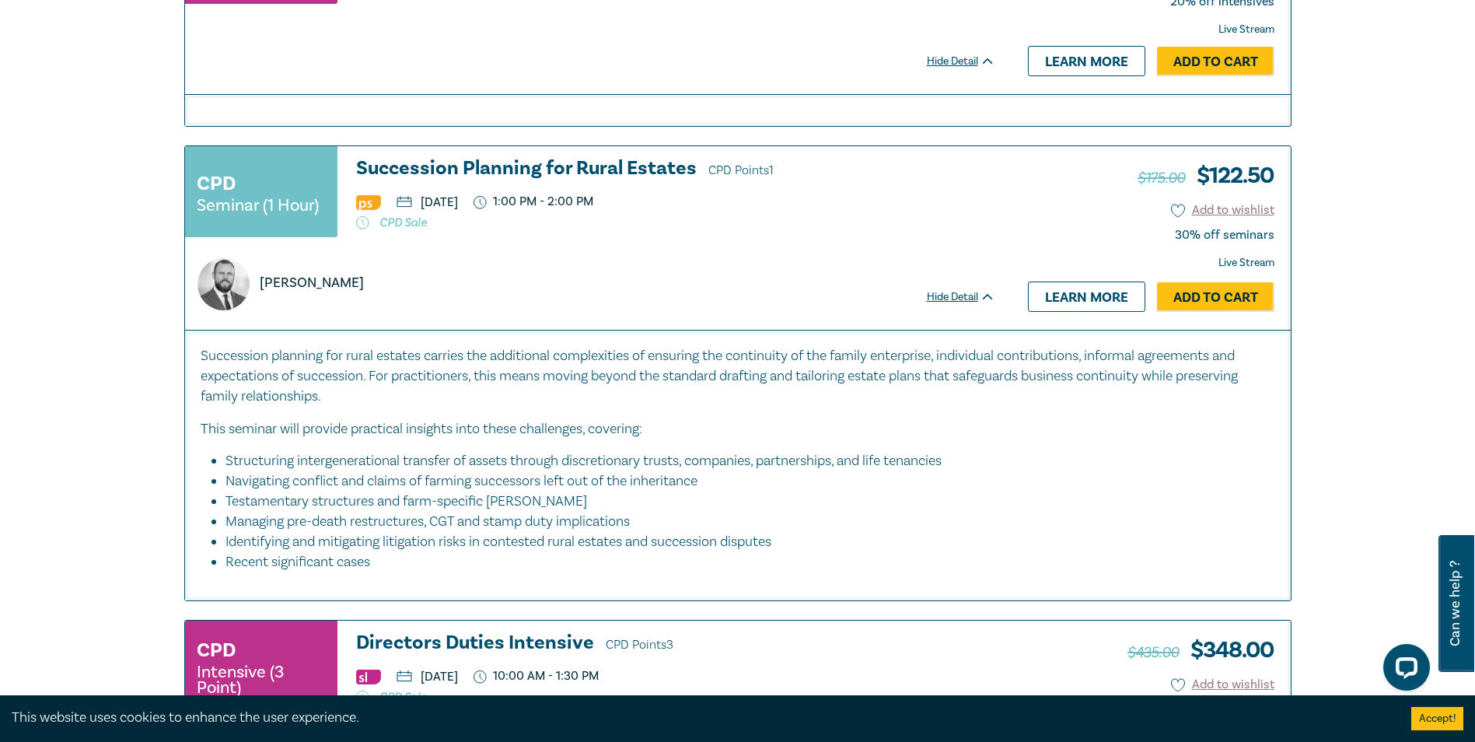
scroll to position [796, 0]
